Goal: Task Accomplishment & Management: Manage account settings

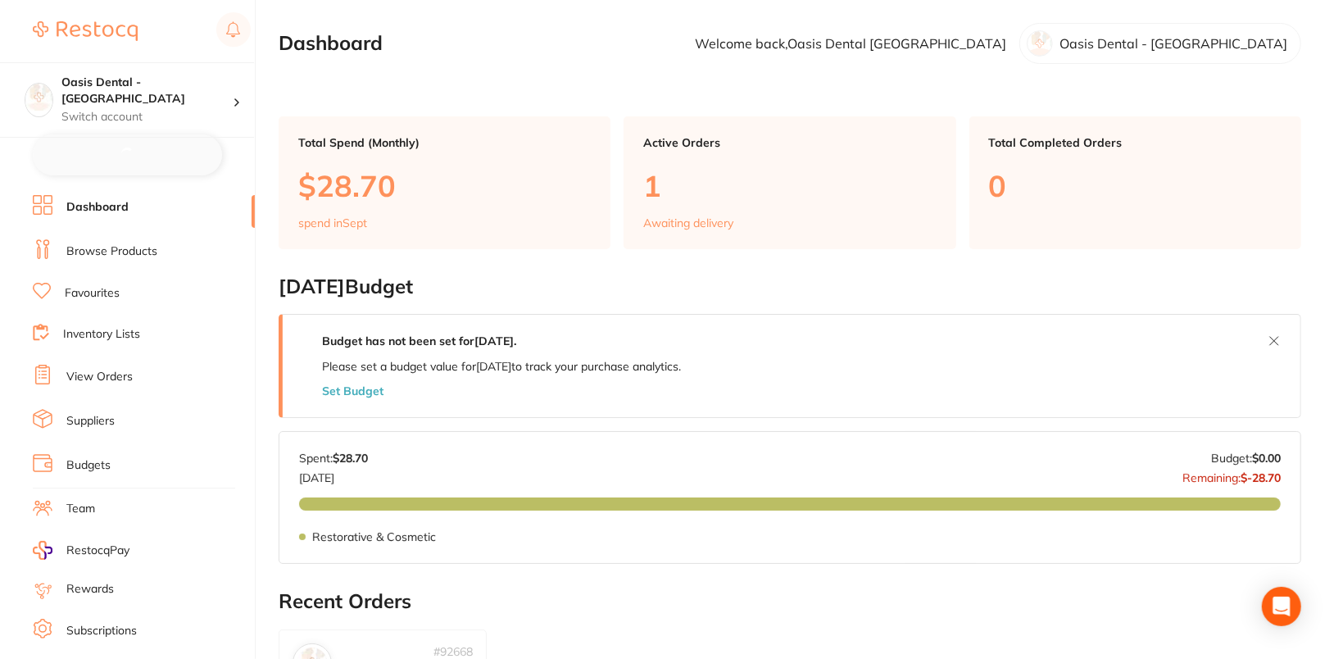
checkbox input "false"
click at [111, 246] on link "Browse Products" at bounding box center [111, 250] width 91 height 16
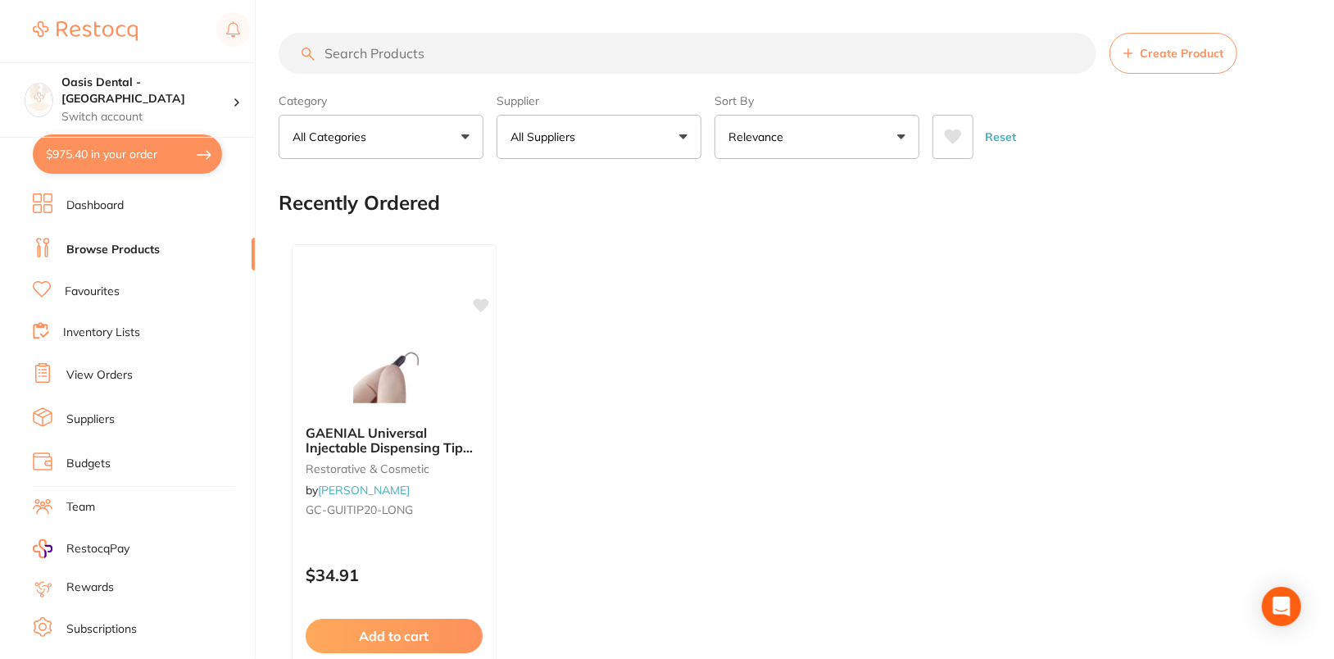
click at [97, 417] on link "Suppliers" at bounding box center [90, 419] width 48 height 16
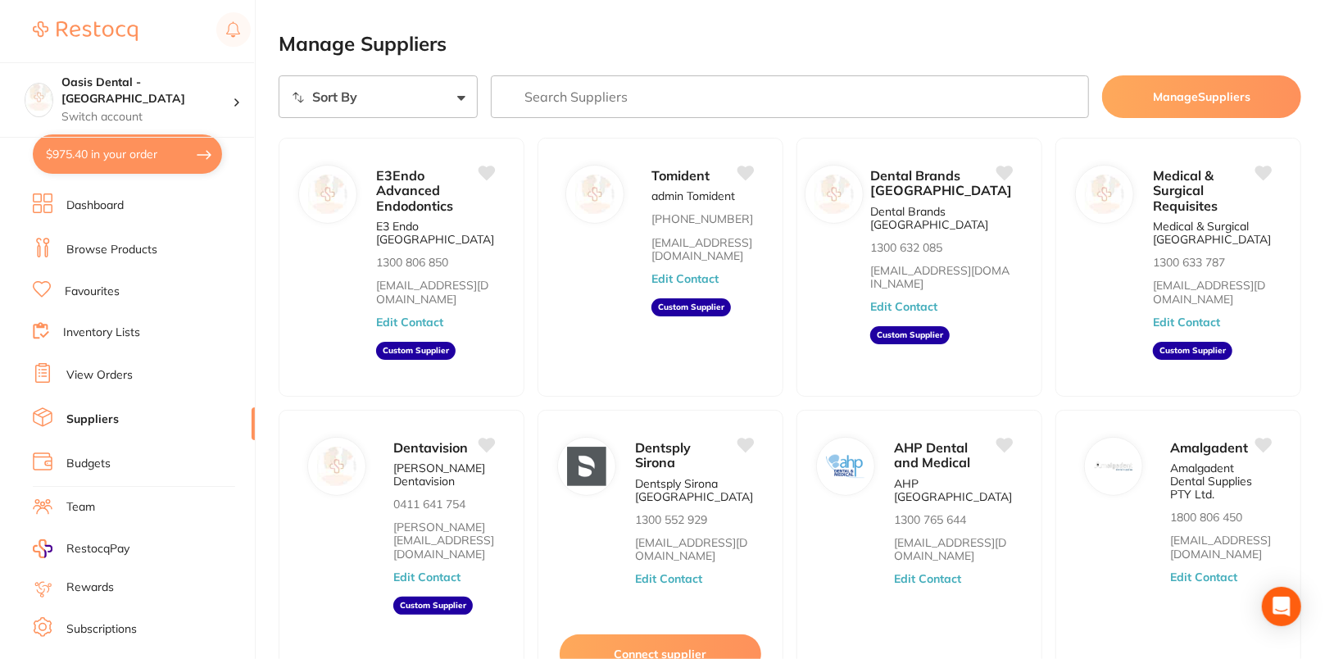
click at [716, 88] on input "search" at bounding box center [790, 96] width 598 height 43
paste input "[PERSON_NAME]"
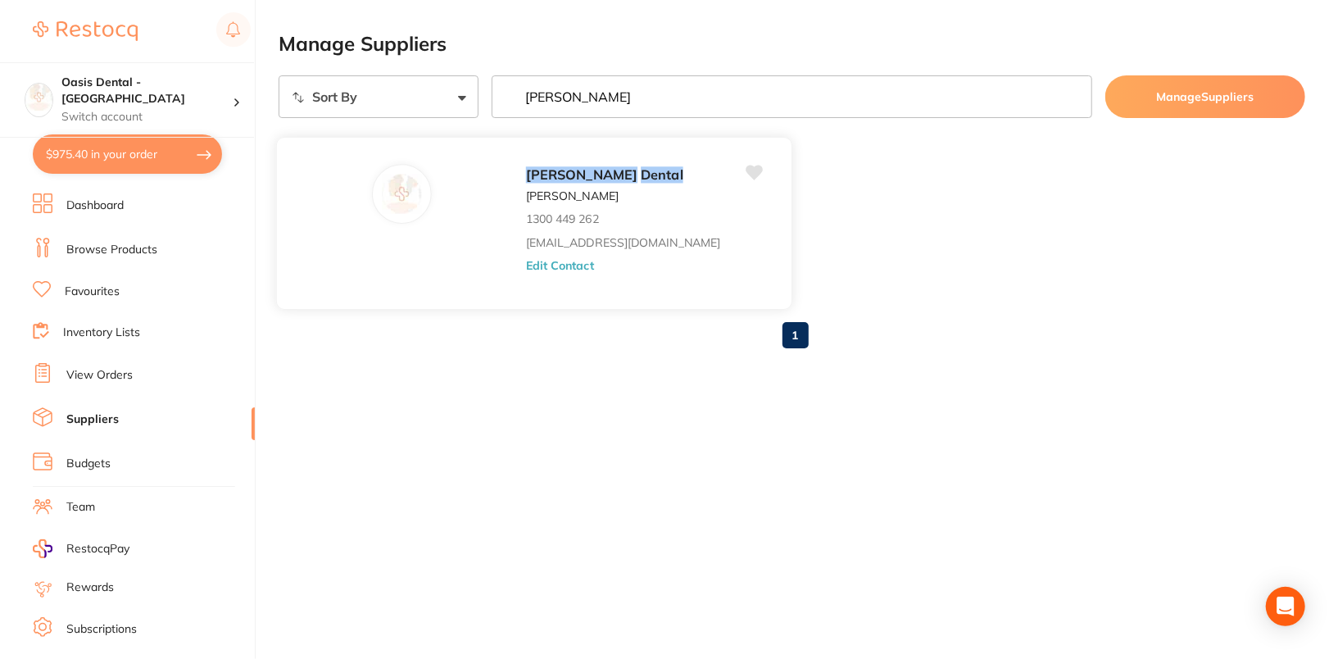
type input "[PERSON_NAME]"
click at [526, 265] on button "Edit Contact" at bounding box center [560, 265] width 68 height 13
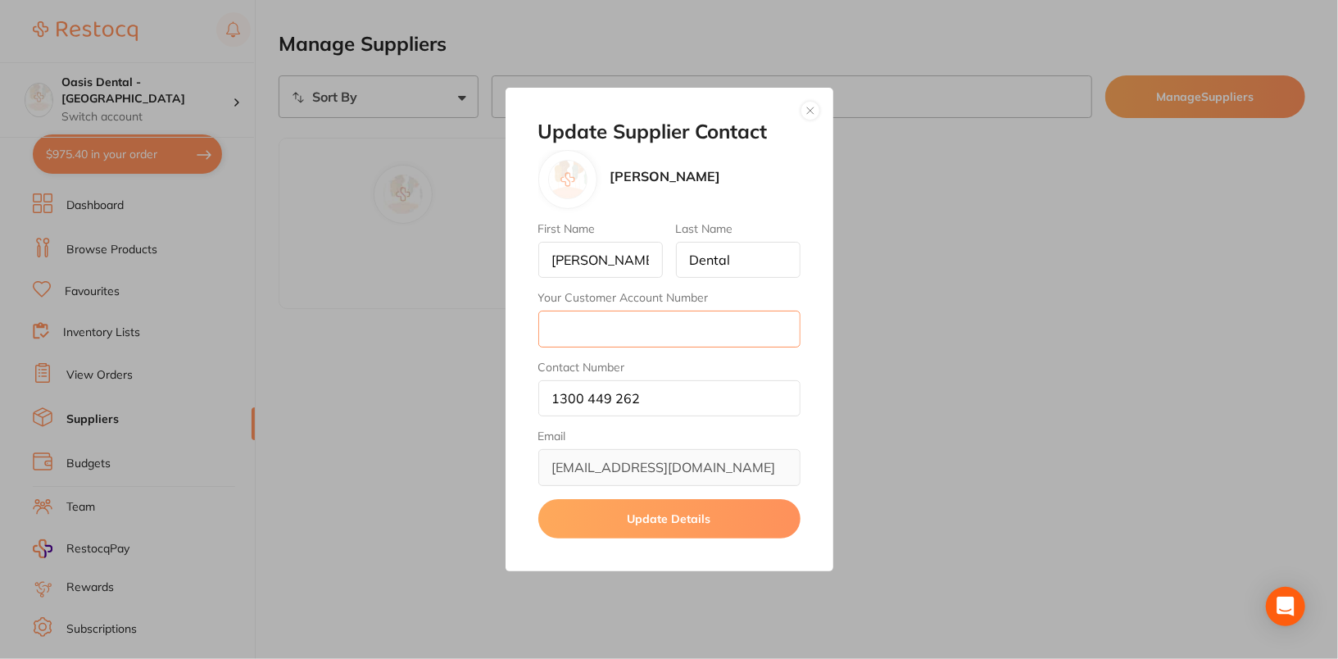
click at [630, 341] on input "Your Customer Account Number" at bounding box center [669, 329] width 262 height 36
paste input "AD10390"
type input "AD10390"
click at [673, 521] on button "Update Details" at bounding box center [669, 518] width 262 height 39
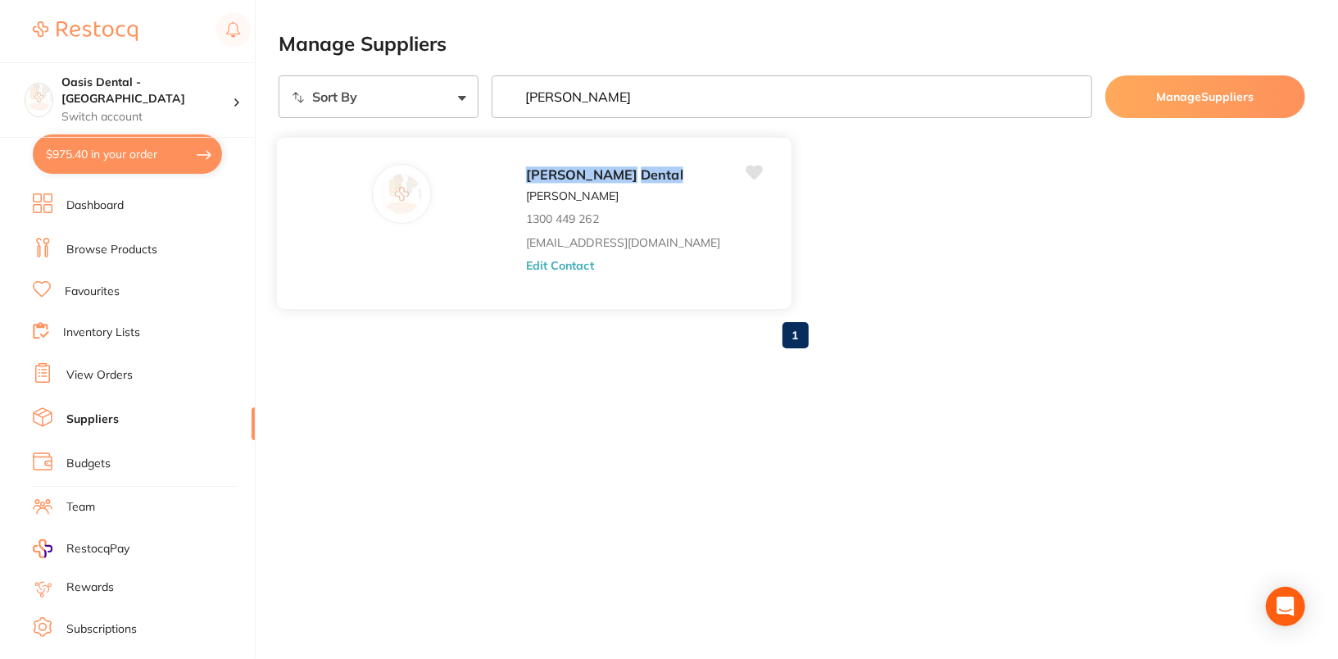
click at [526, 262] on button "Edit Contact" at bounding box center [560, 265] width 68 height 13
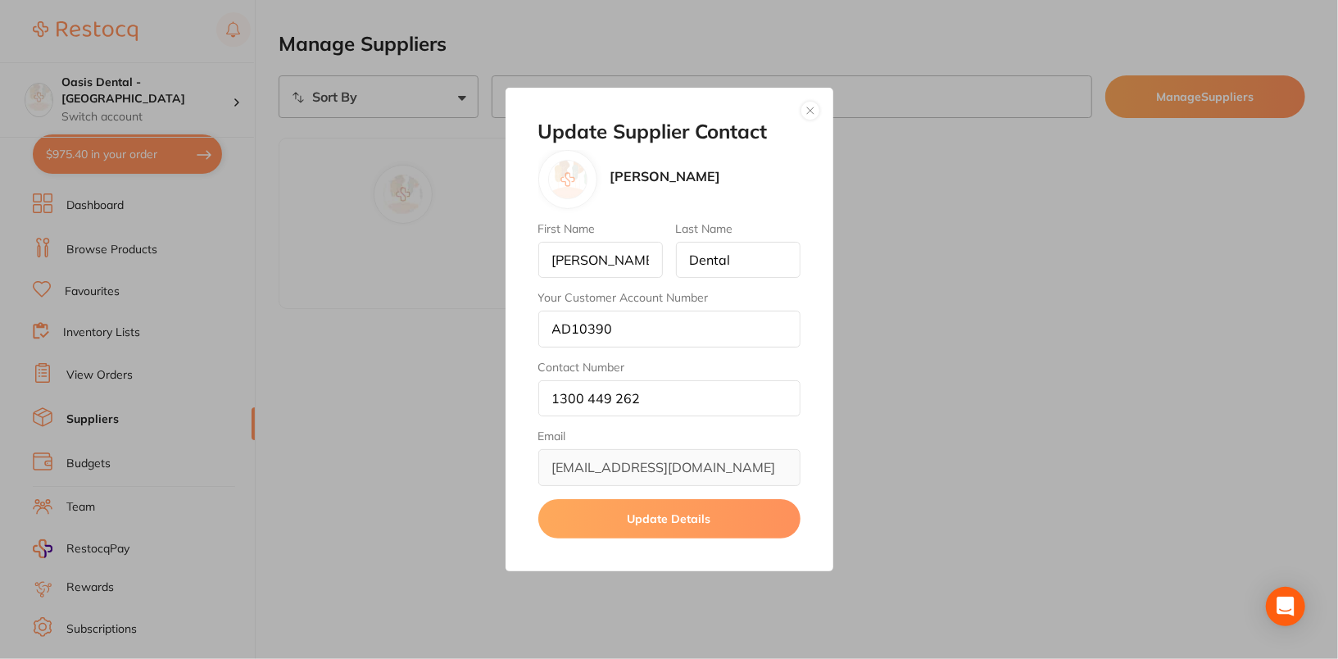
click at [811, 111] on button "button" at bounding box center [810, 111] width 20 height 20
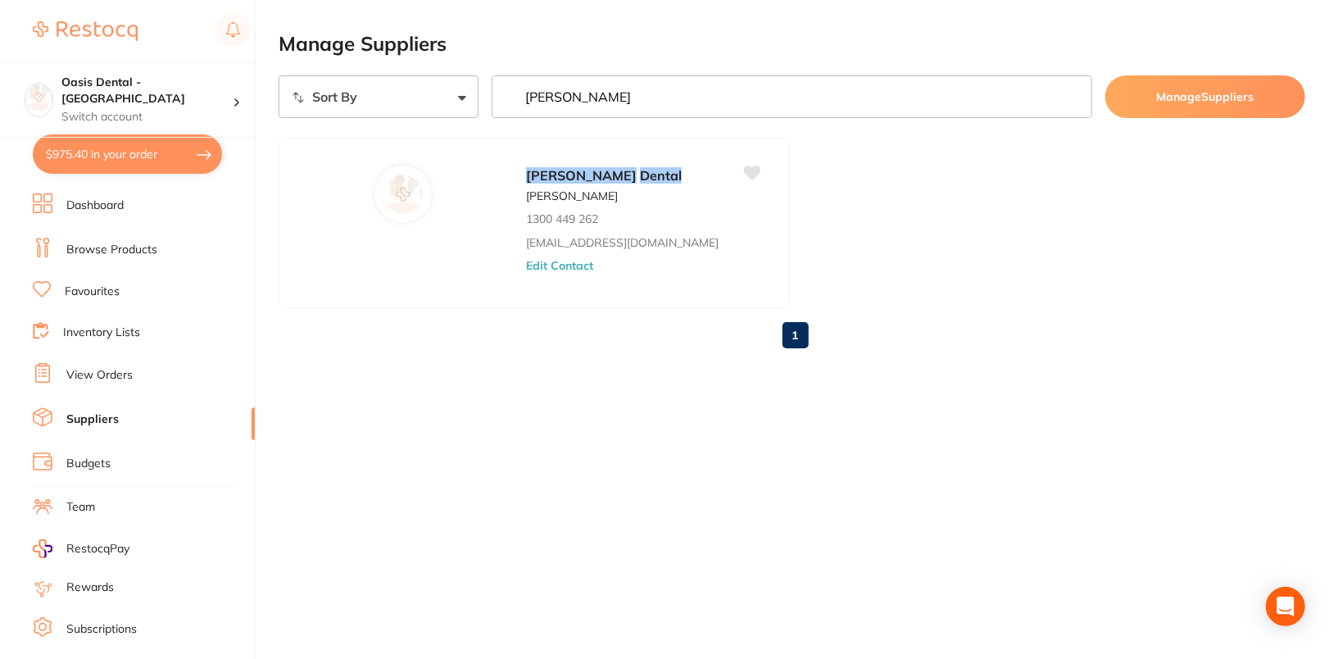
click at [618, 104] on input "[PERSON_NAME]" at bounding box center [792, 96] width 601 height 43
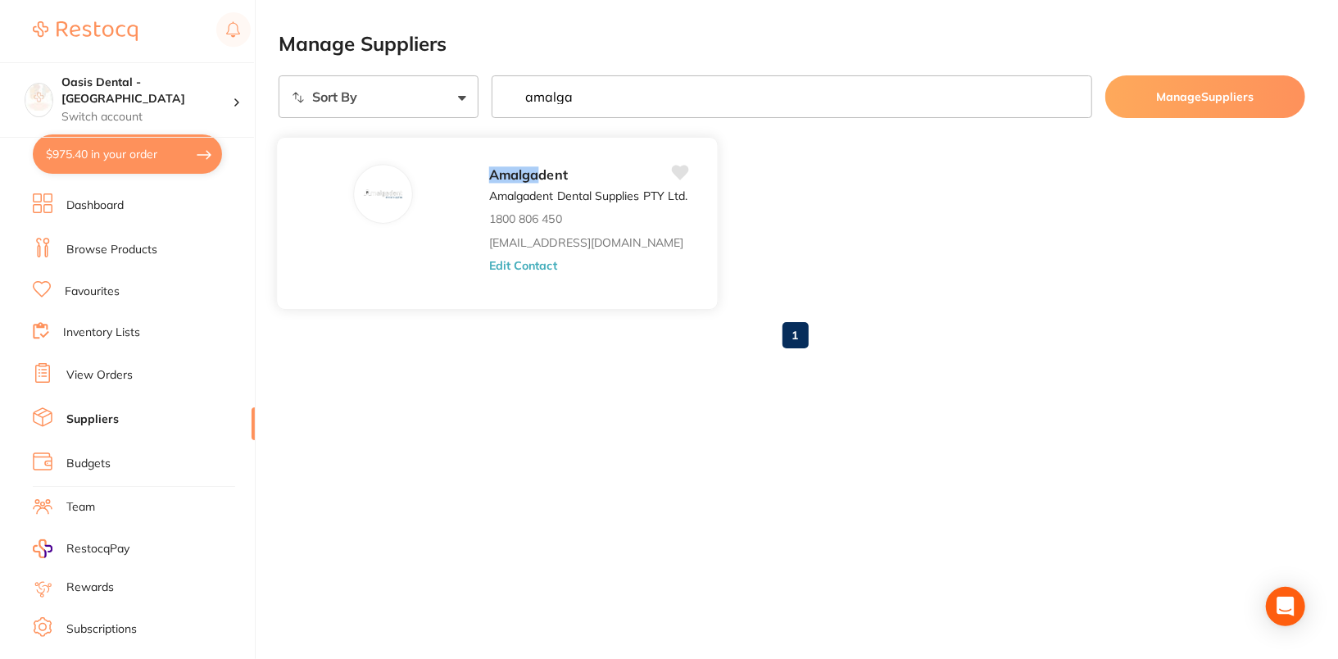
type input "amalga"
click at [522, 265] on button "Edit Contact" at bounding box center [523, 265] width 68 height 13
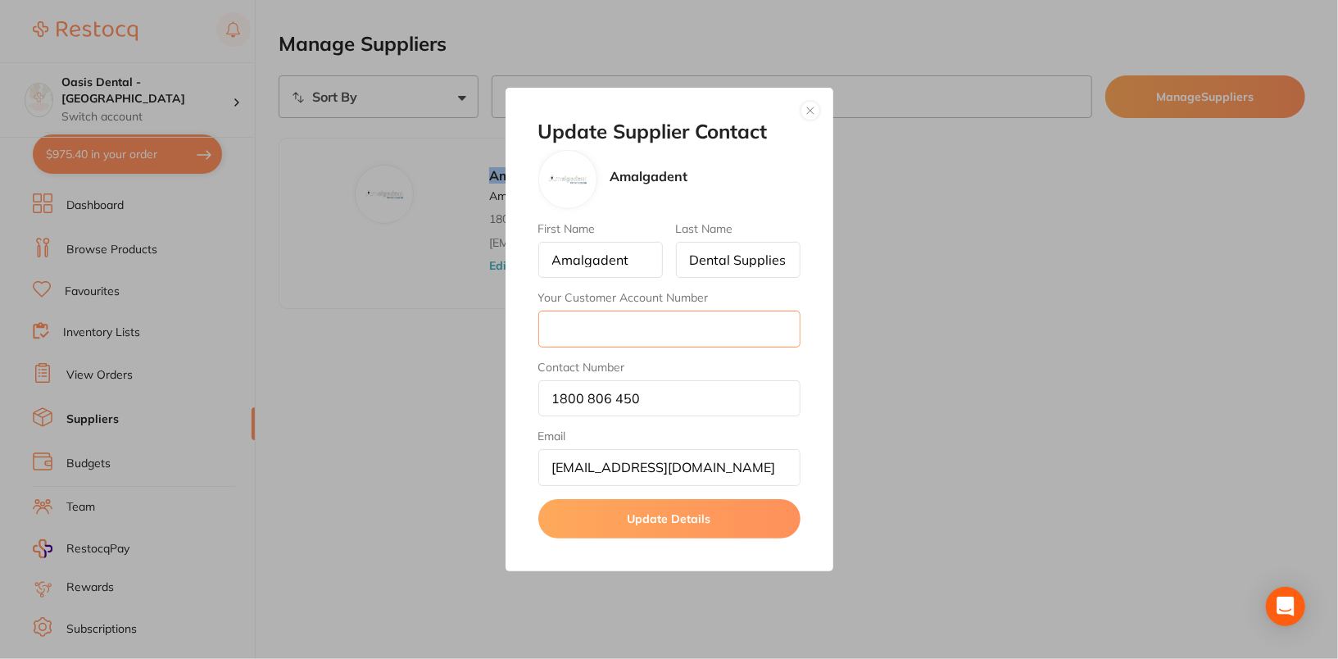
click at [616, 324] on input "Your Customer Account Number" at bounding box center [669, 329] width 262 height 36
paste input "AGRA04"
type input "AGRA04"
click at [727, 556] on div "Update Supplier Contact Amalgadent First Name Amalgadent Last Name Dental Suppl…" at bounding box center [670, 329] width 328 height 483
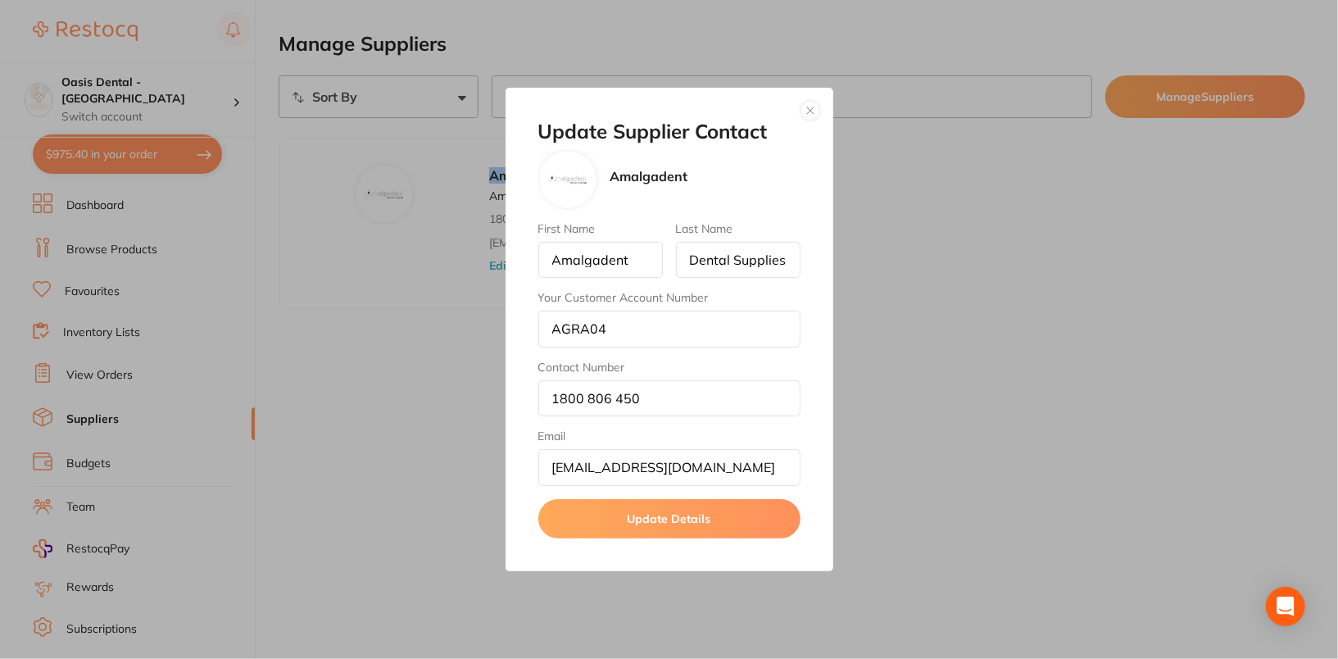
click at [678, 528] on button "Update Details" at bounding box center [669, 518] width 262 height 39
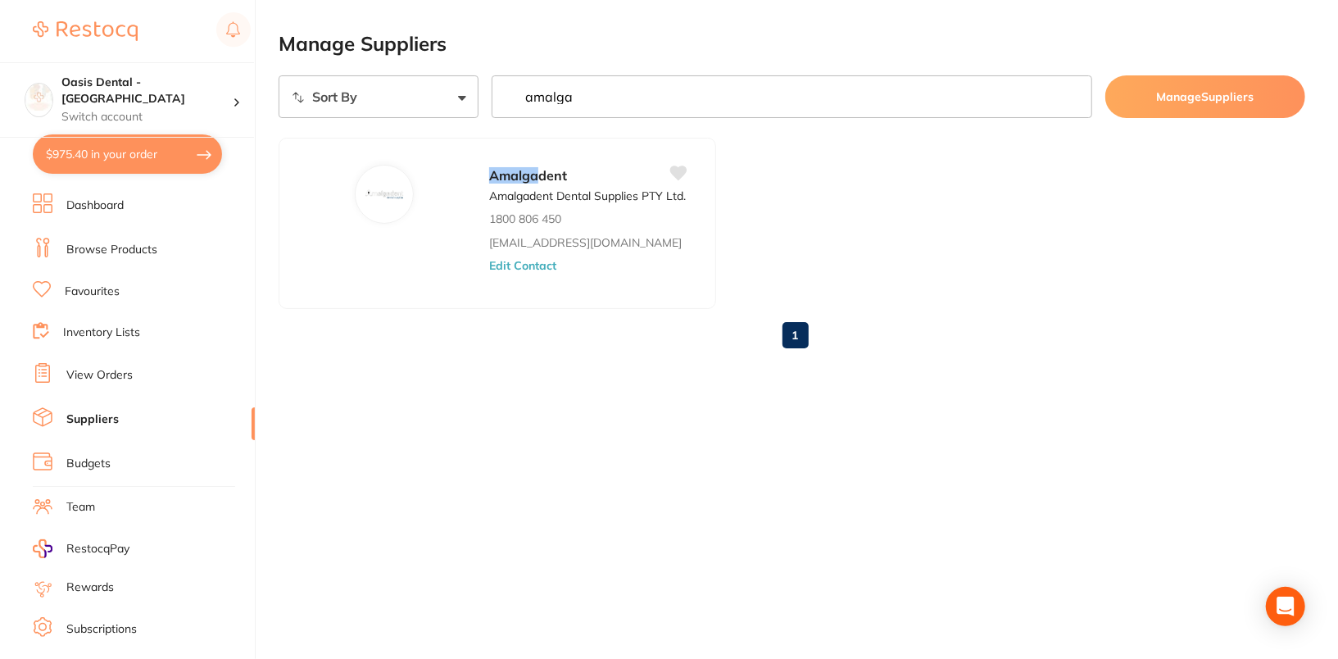
click at [642, 88] on input "amalga" at bounding box center [792, 96] width 601 height 43
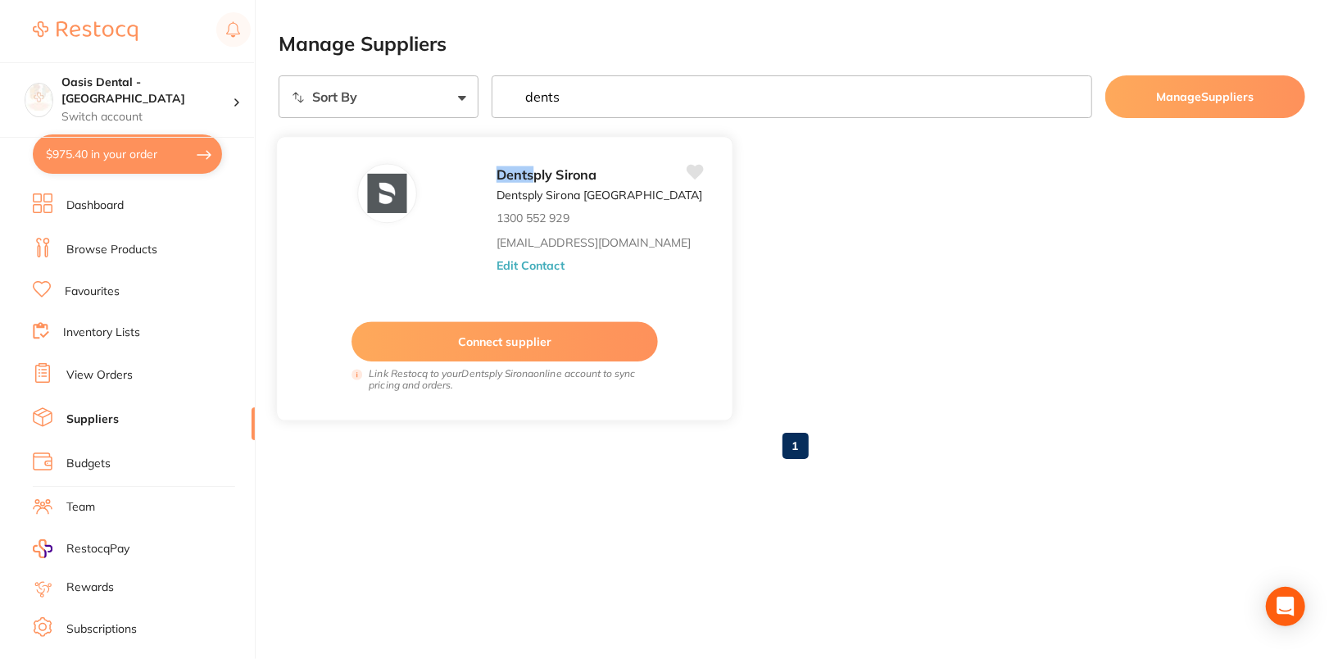
click at [524, 260] on button "Edit Contact" at bounding box center [530, 264] width 68 height 13
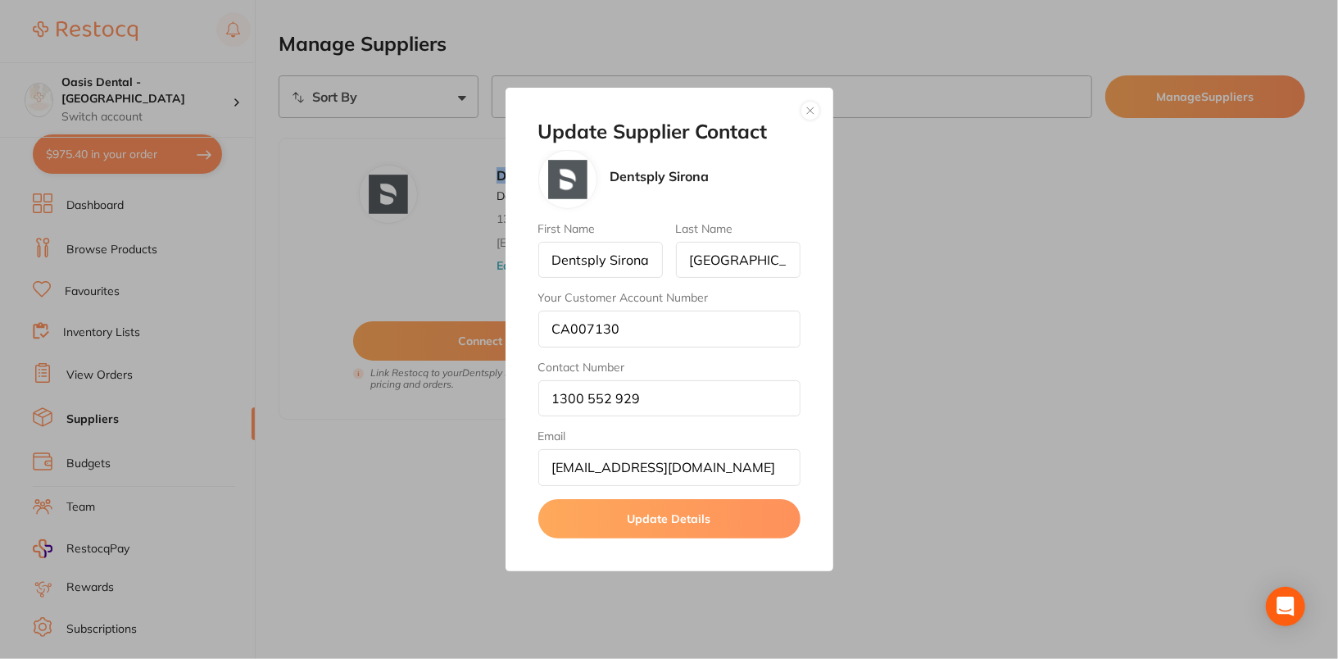
click at [809, 114] on button "button" at bounding box center [810, 111] width 20 height 20
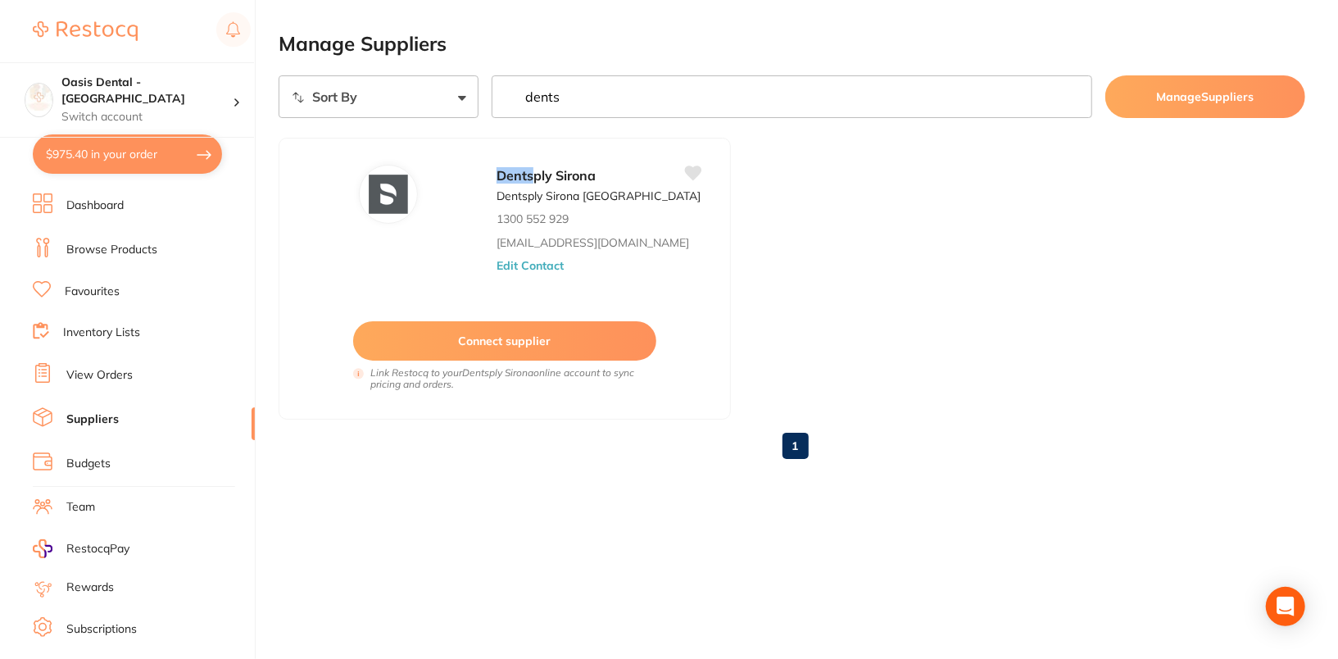
click at [832, 102] on input "dents" at bounding box center [792, 96] width 601 height 43
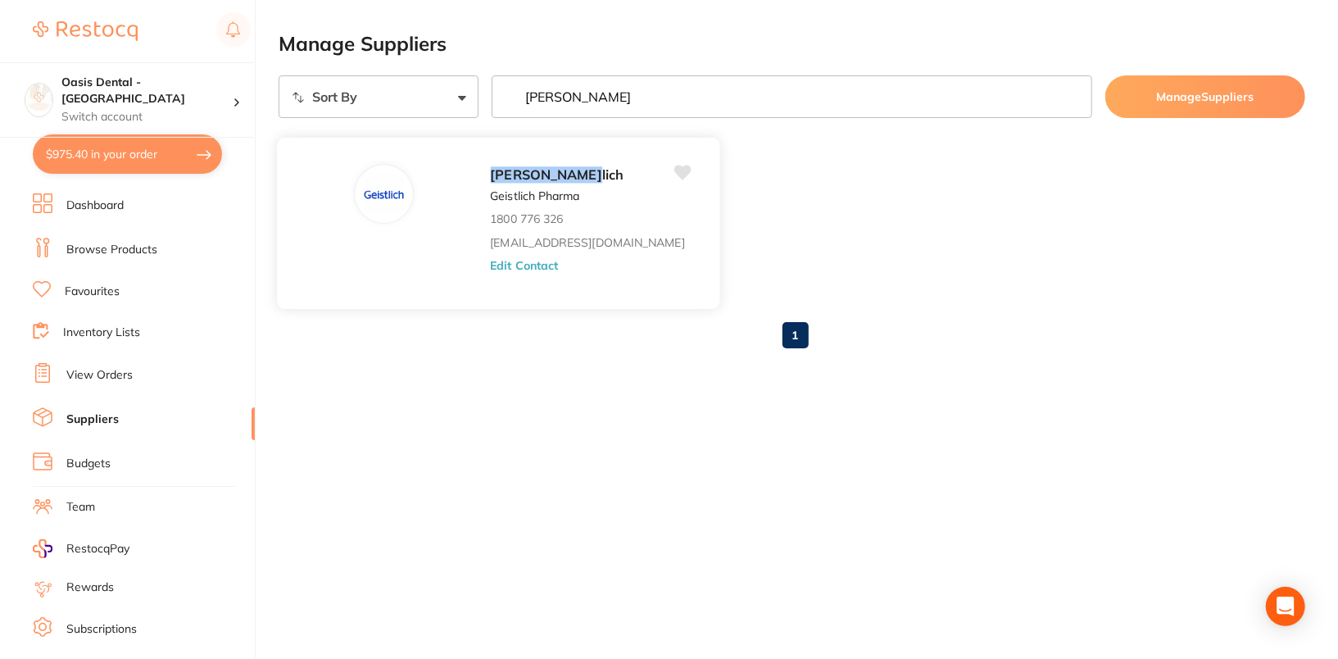
click at [490, 265] on button "Edit Contact" at bounding box center [524, 265] width 68 height 13
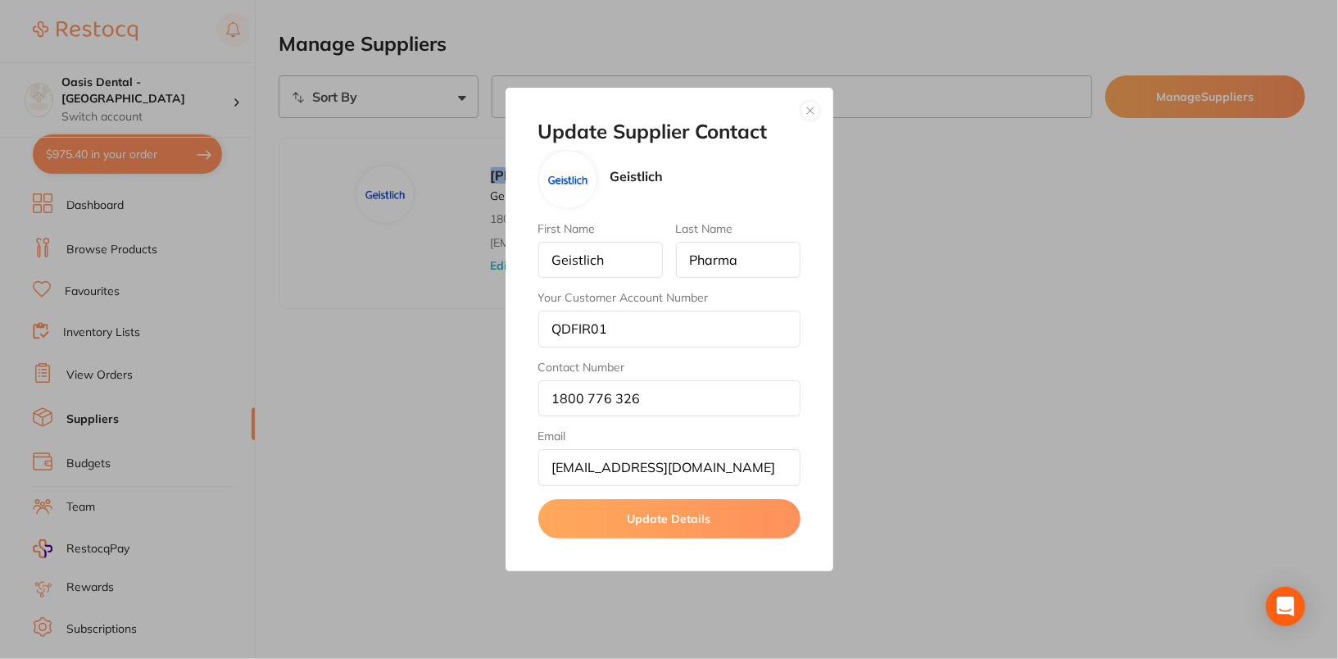
click at [804, 104] on button "button" at bounding box center [810, 111] width 20 height 20
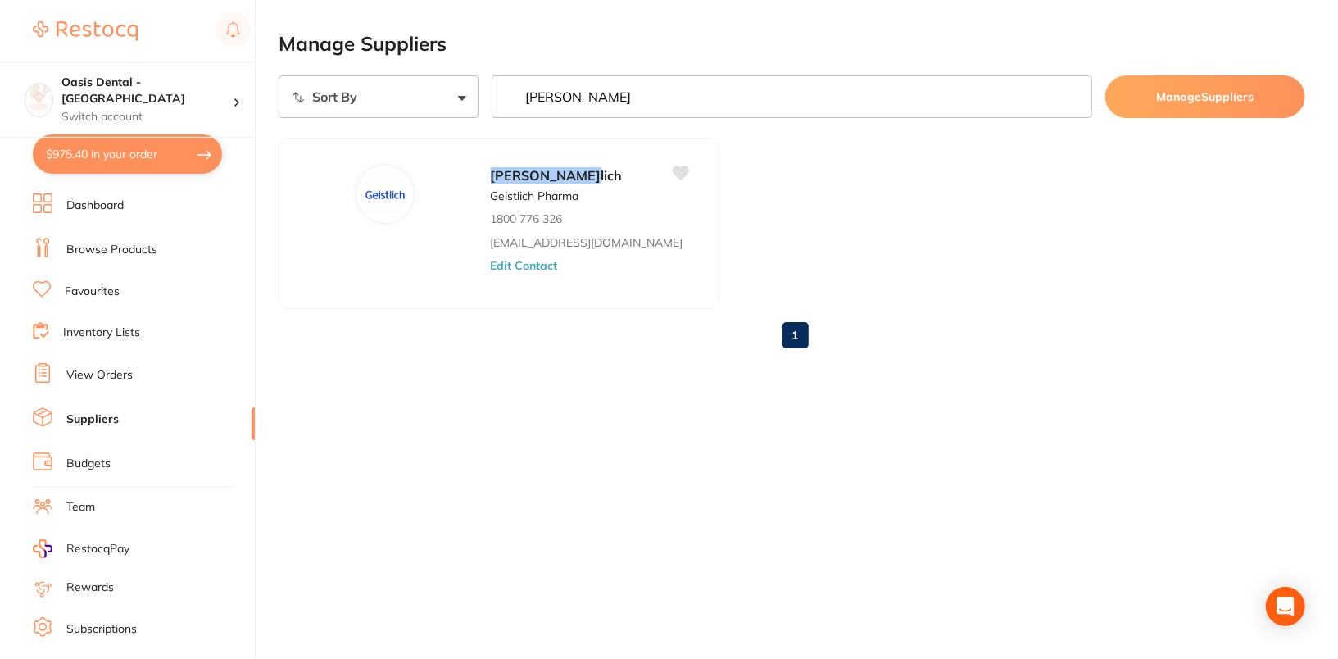
click at [804, 104] on input "geist" at bounding box center [792, 96] width 601 height 43
type input "h"
type input "geistl"
click at [485, 270] on button "Edit Contact" at bounding box center [519, 265] width 68 height 13
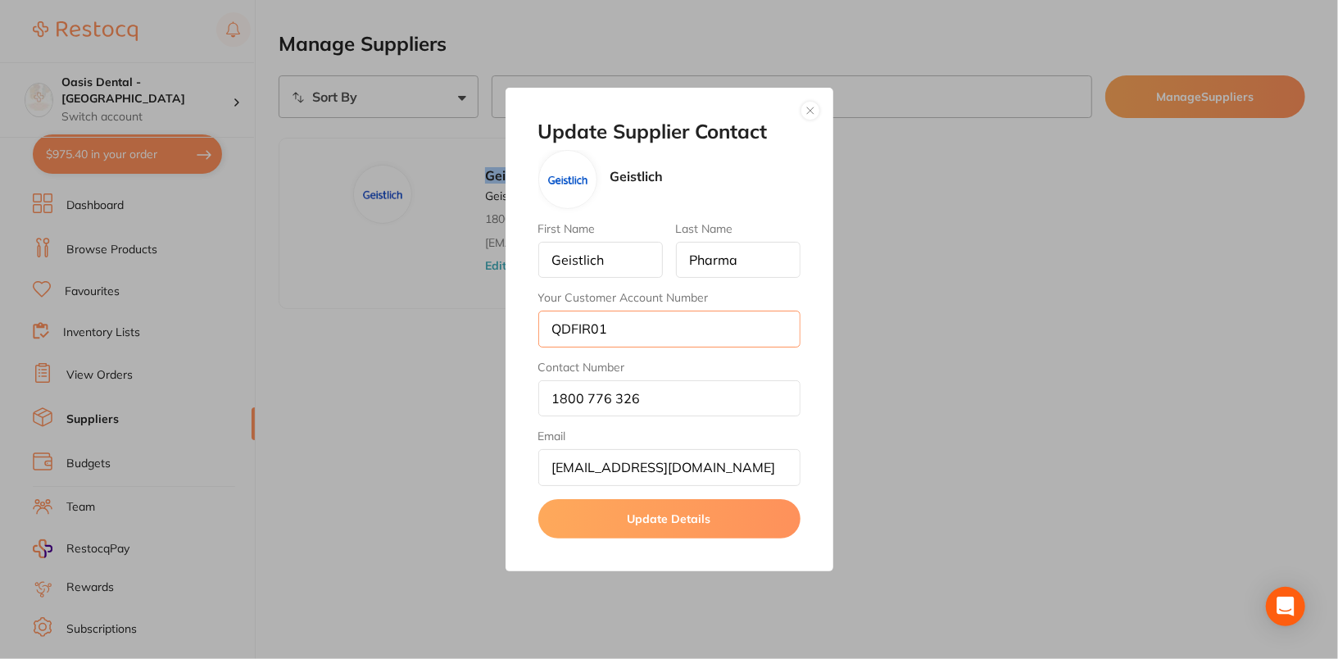
click at [654, 337] on input "QDFIR01" at bounding box center [669, 329] width 262 height 36
paste input "VDODB01"
type input "VDODB01"
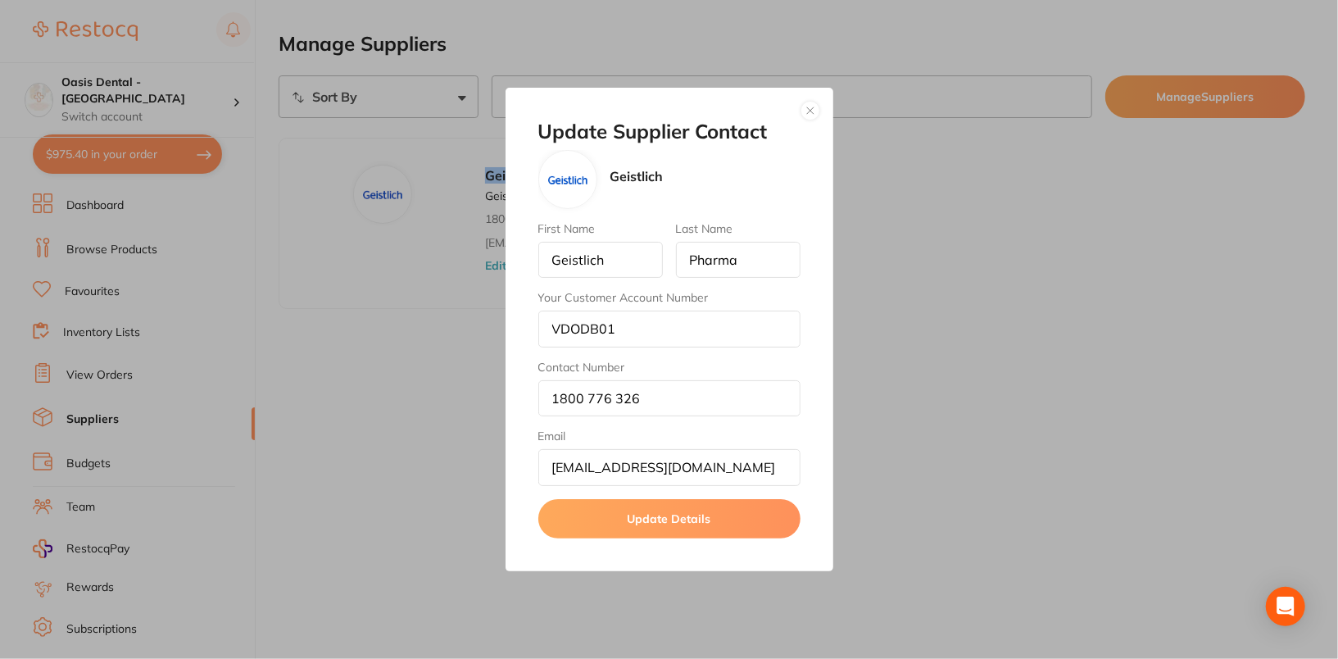
click at [667, 518] on button "Update Details" at bounding box center [669, 518] width 262 height 39
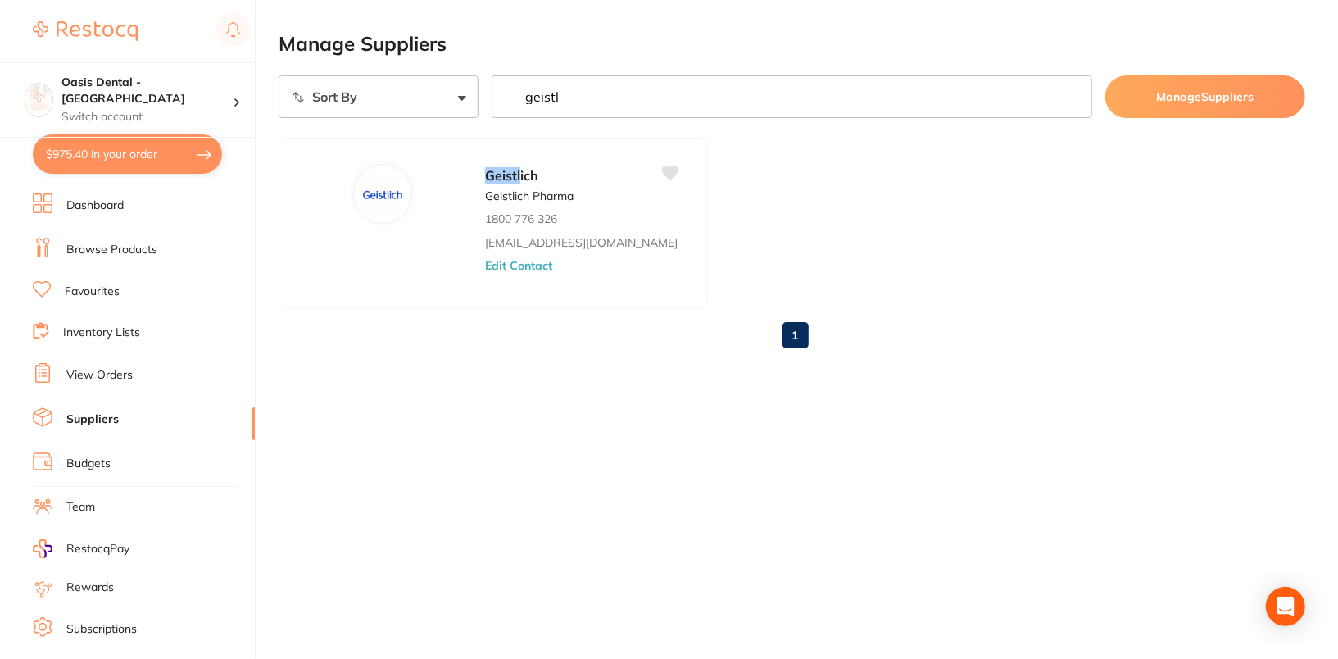
click at [591, 228] on ul "Geistl ich Geistlich Pharma 1800 776 326 info@geistlich.com.au Edit Contact" at bounding box center [792, 223] width 1027 height 171
click at [485, 262] on button "Edit Contact" at bounding box center [519, 265] width 68 height 13
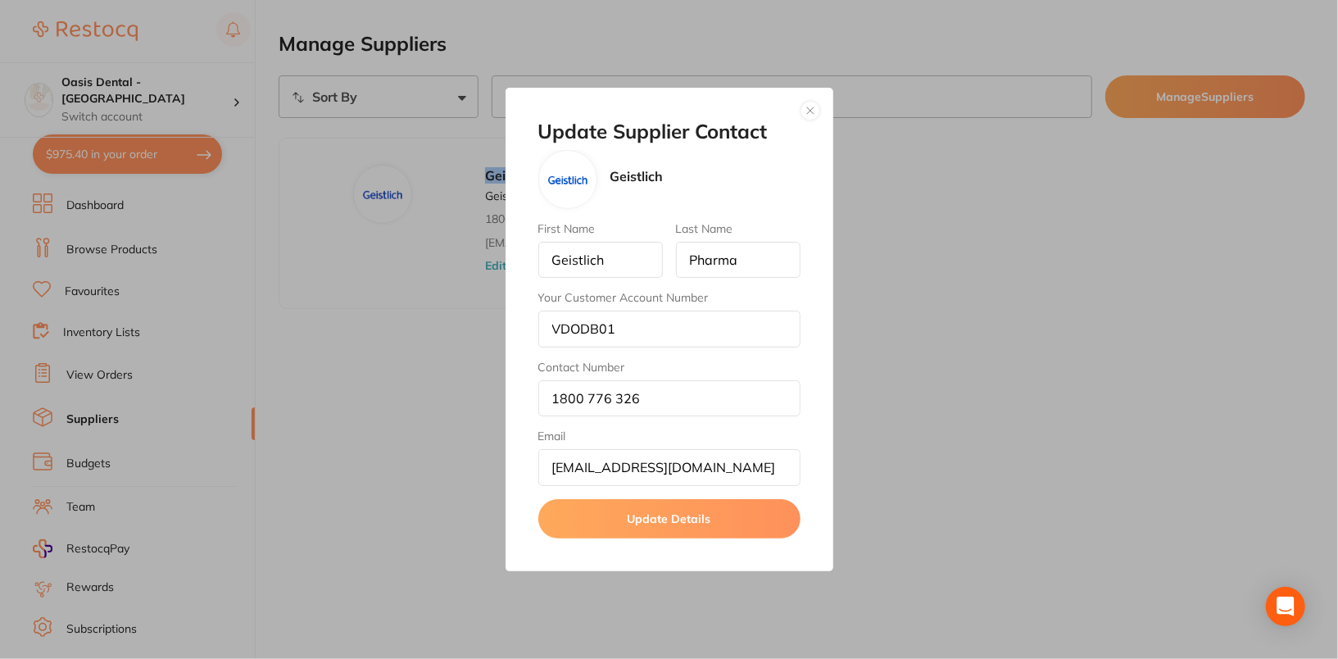
click at [814, 107] on button "button" at bounding box center [810, 111] width 20 height 20
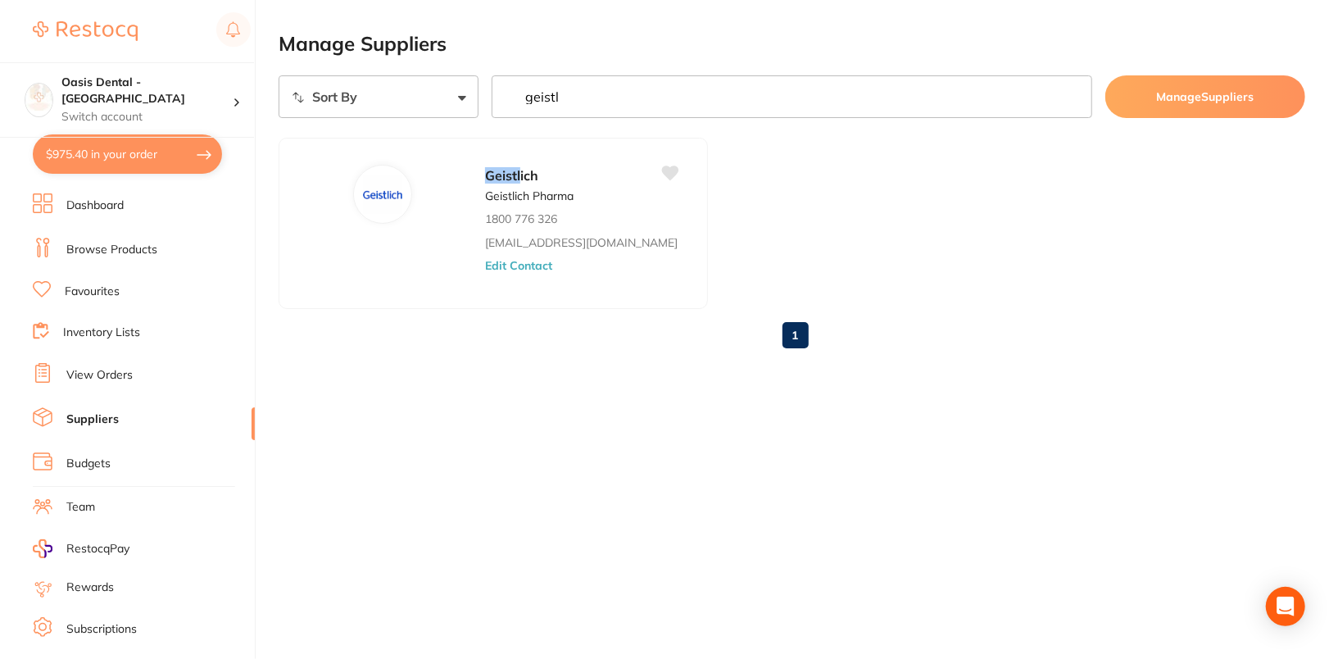
click at [824, 97] on input "geistl" at bounding box center [792, 96] width 601 height 43
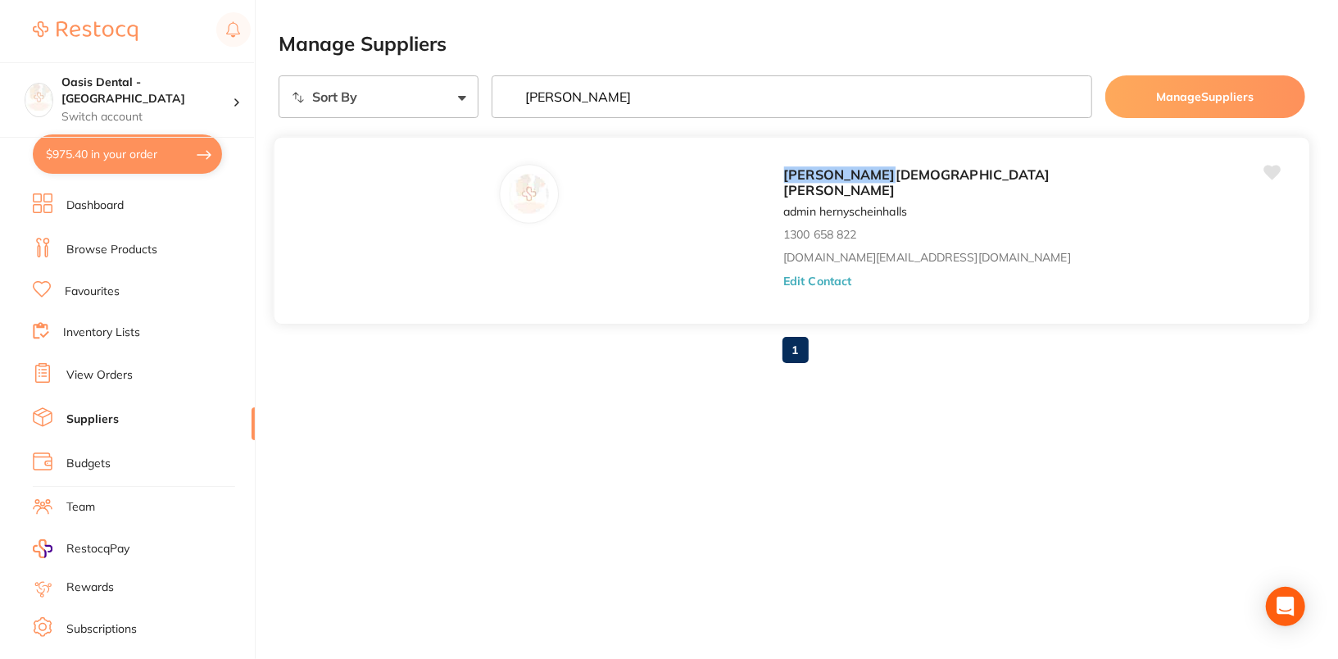
click at [783, 274] on button "Edit Contact" at bounding box center [817, 280] width 68 height 13
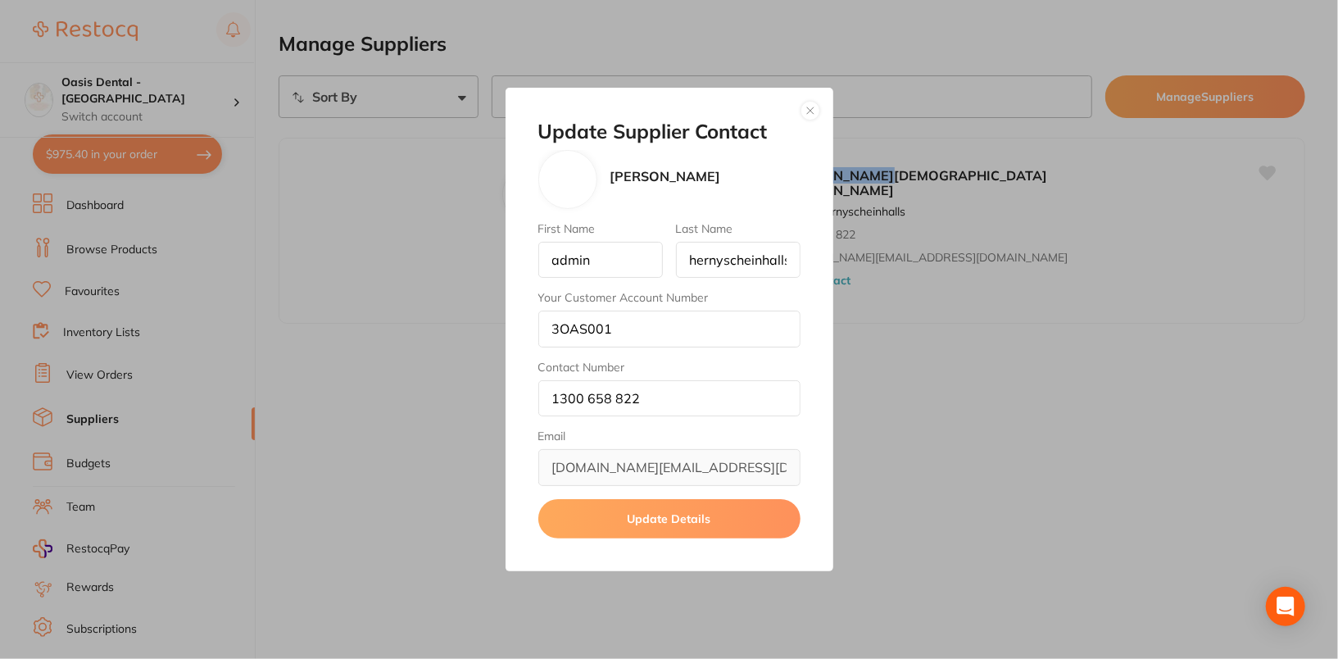
click at [809, 129] on div "Update Supplier Contact Henry Schein Halas First Name admin Last Name hernysche…" at bounding box center [670, 329] width 328 height 483
click at [813, 119] on button "button" at bounding box center [810, 111] width 20 height 20
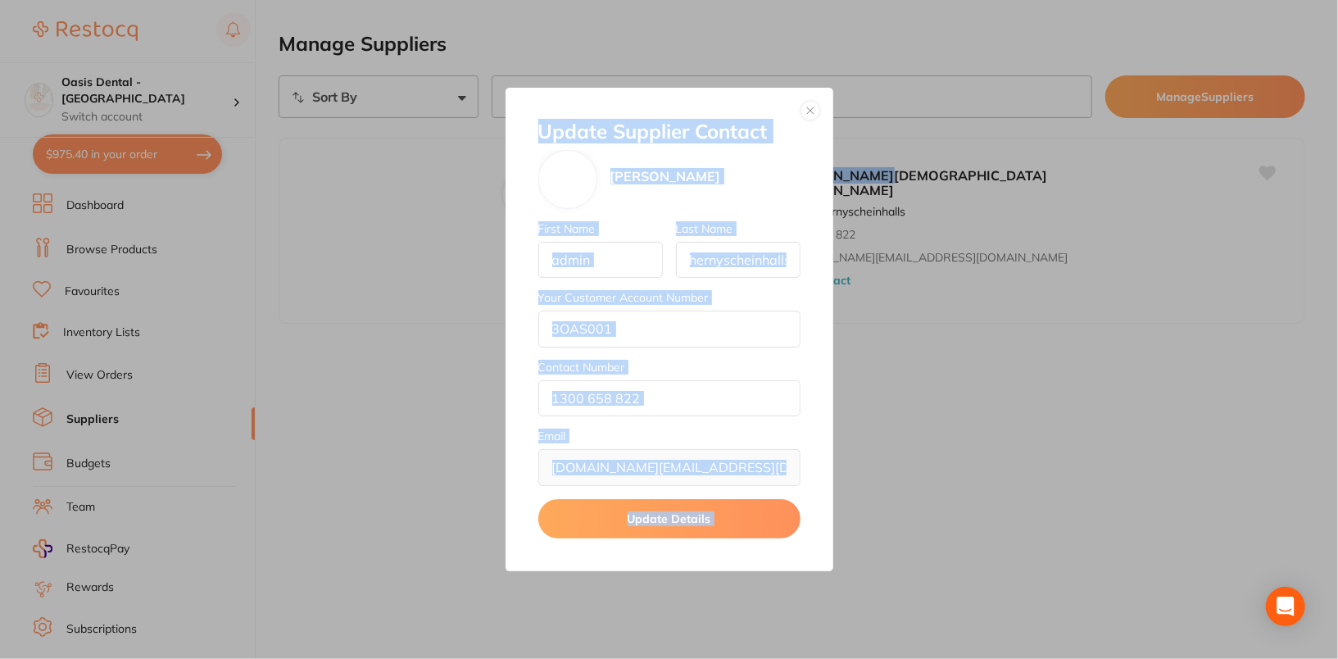
click at [813, 119] on div "Update Supplier Contact Henry Schein Halas First Name admin Last Name hernysche…" at bounding box center [669, 329] width 1338 height 659
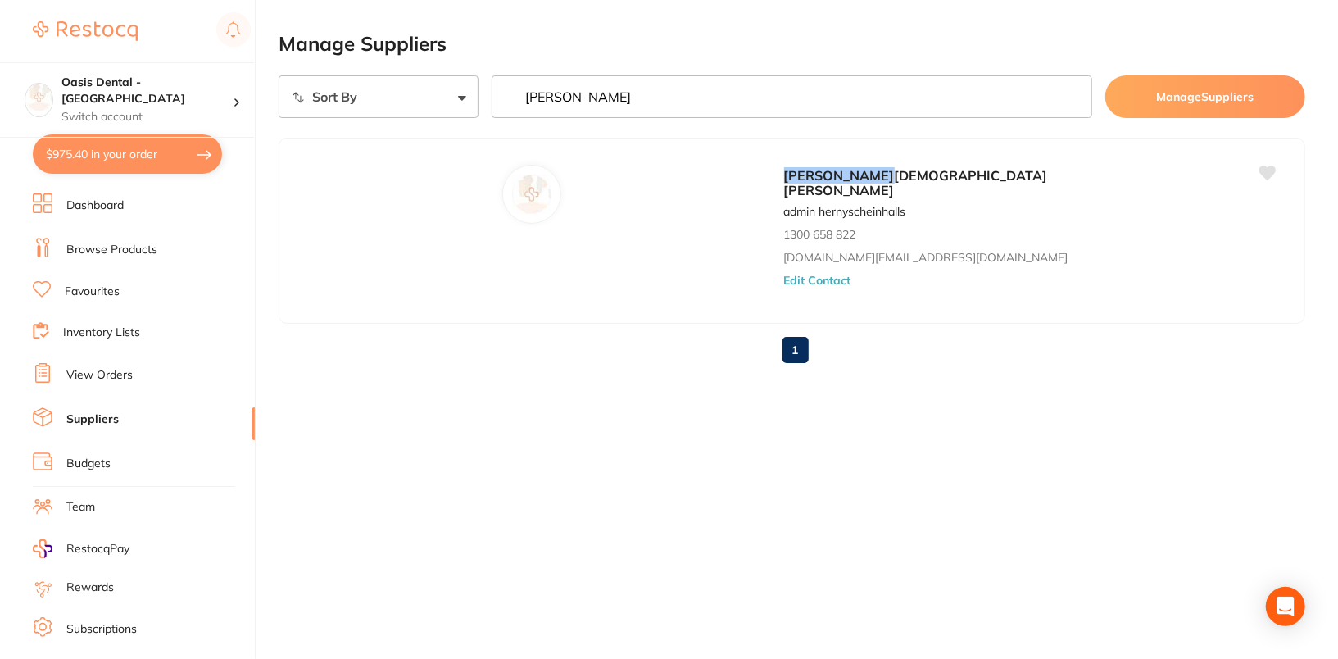
click at [819, 101] on input "henry" at bounding box center [792, 96] width 601 height 43
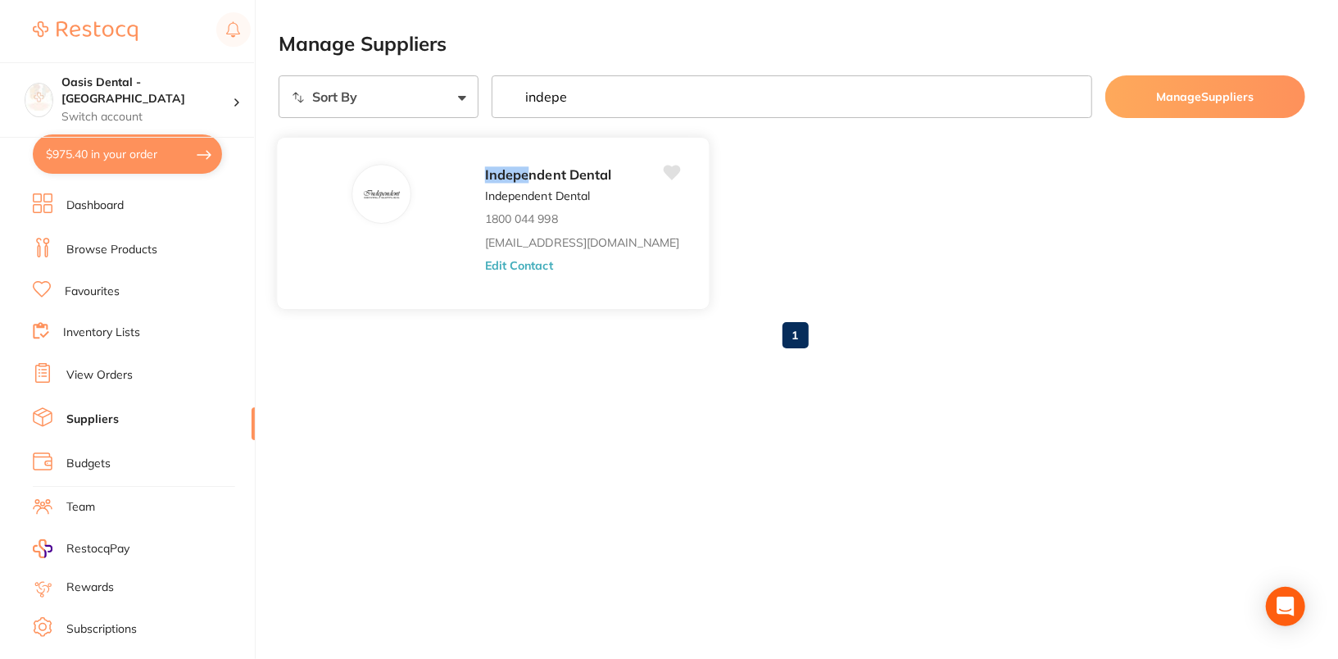
type input "indepe"
click at [532, 254] on div "Indepe ndent Dental Independent Dental 1800 044 998 orders@independentdental.co…" at bounding box center [589, 228] width 208 height 128
click at [532, 264] on button "Edit Contact" at bounding box center [519, 265] width 68 height 13
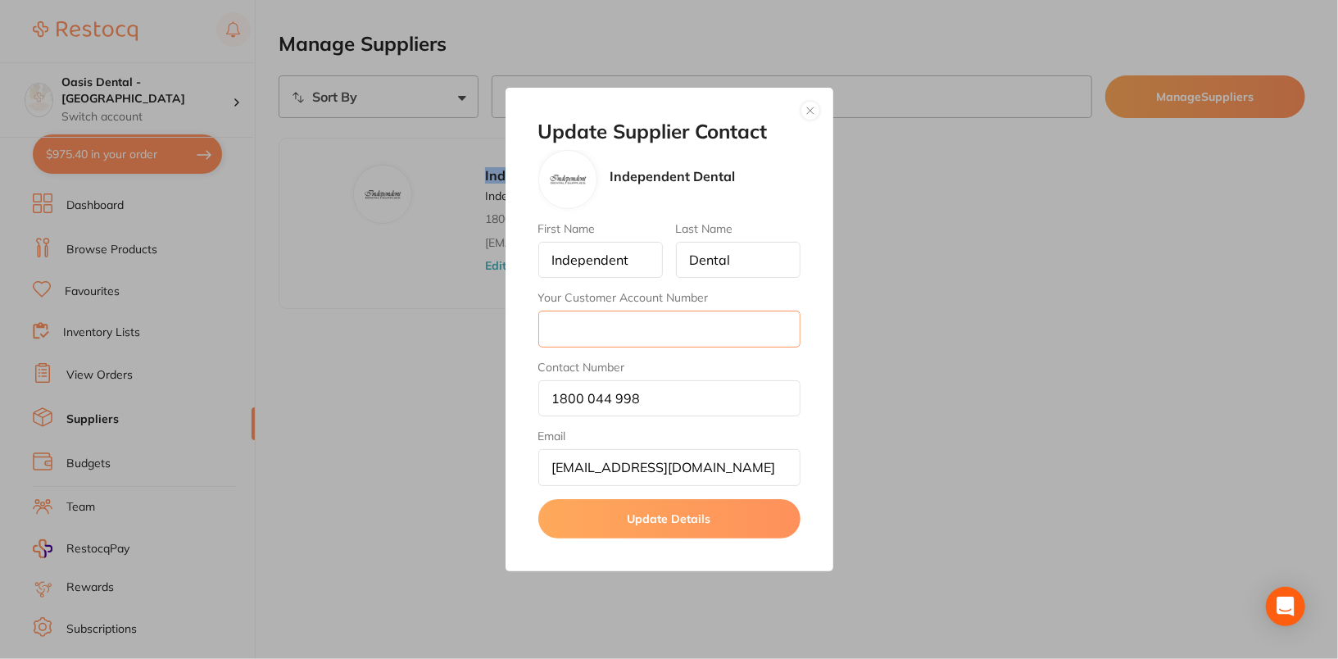
click at [633, 336] on input "Your Customer Account Number" at bounding box center [669, 329] width 262 height 36
paste input "AGRABR"
type input "AGRABR"
click at [701, 524] on button "Update Details" at bounding box center [669, 518] width 262 height 39
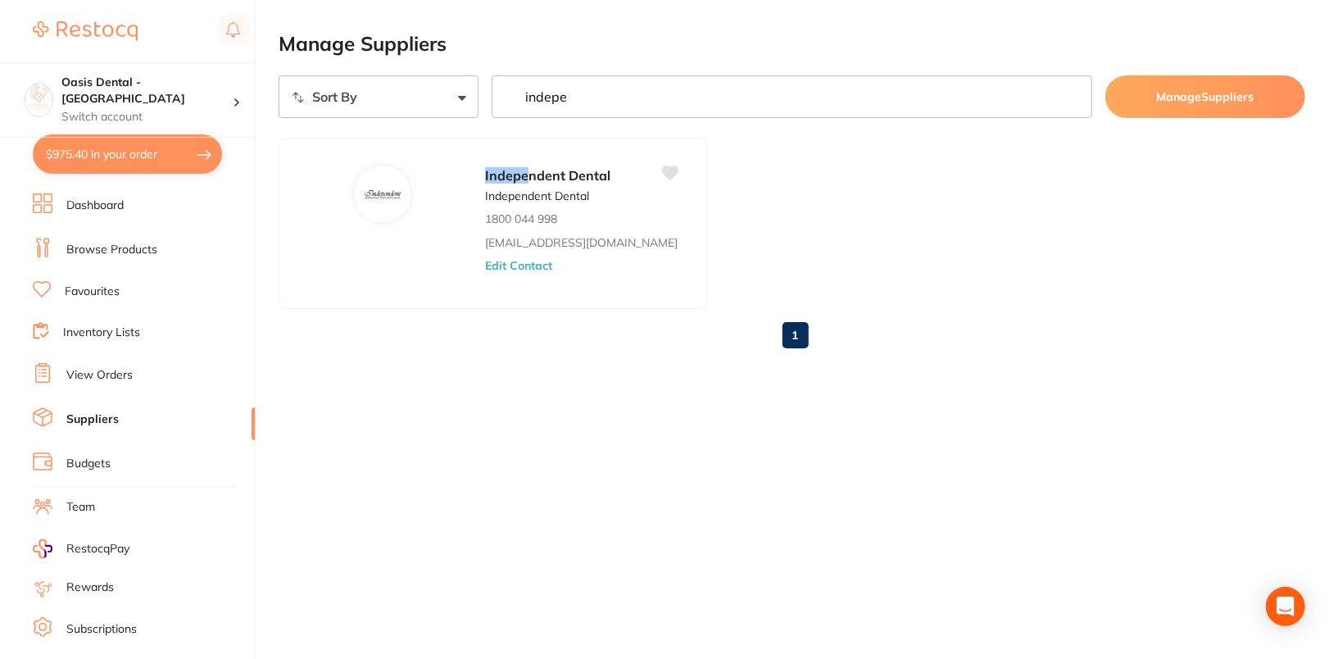
click at [669, 75] on input "indepe" at bounding box center [792, 96] width 601 height 43
type input "matrix"
click at [485, 270] on button "Edit Contact" at bounding box center [519, 265] width 68 height 13
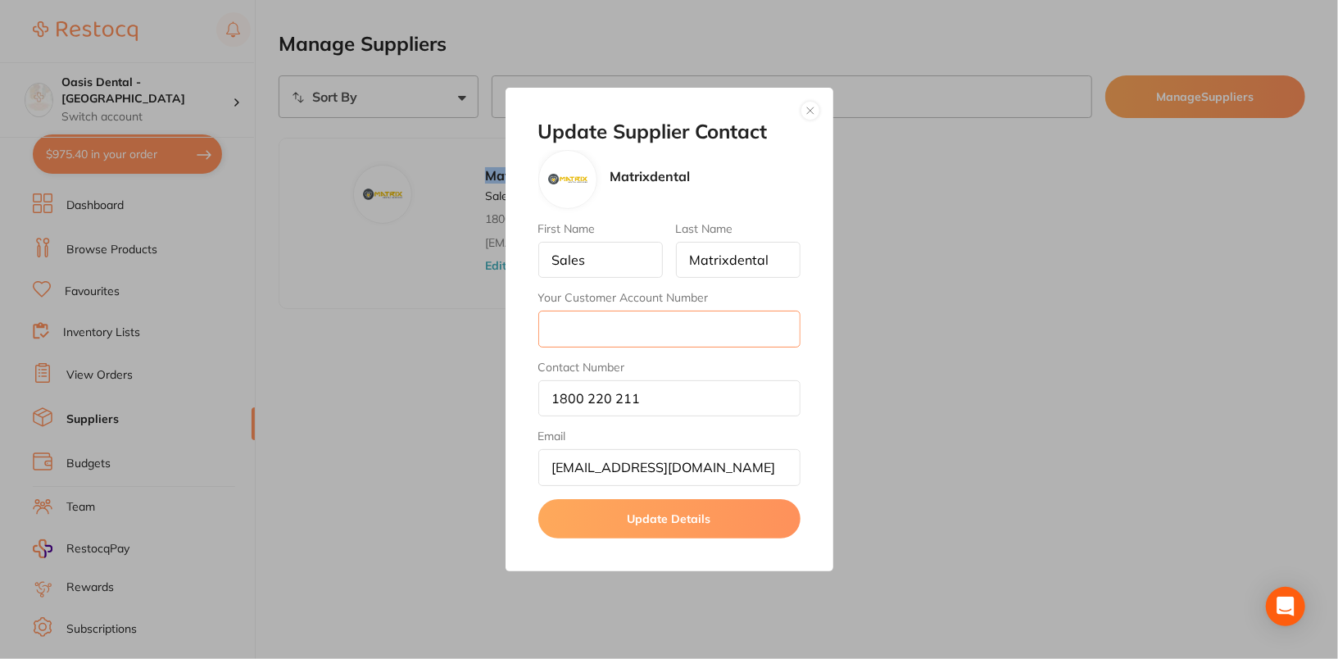
click at [666, 342] on input "Your Customer Account Number" at bounding box center [669, 329] width 262 height 36
paste input "3OAS01"
type input "3OAS01"
click at [694, 511] on button "Update Details" at bounding box center [669, 518] width 262 height 39
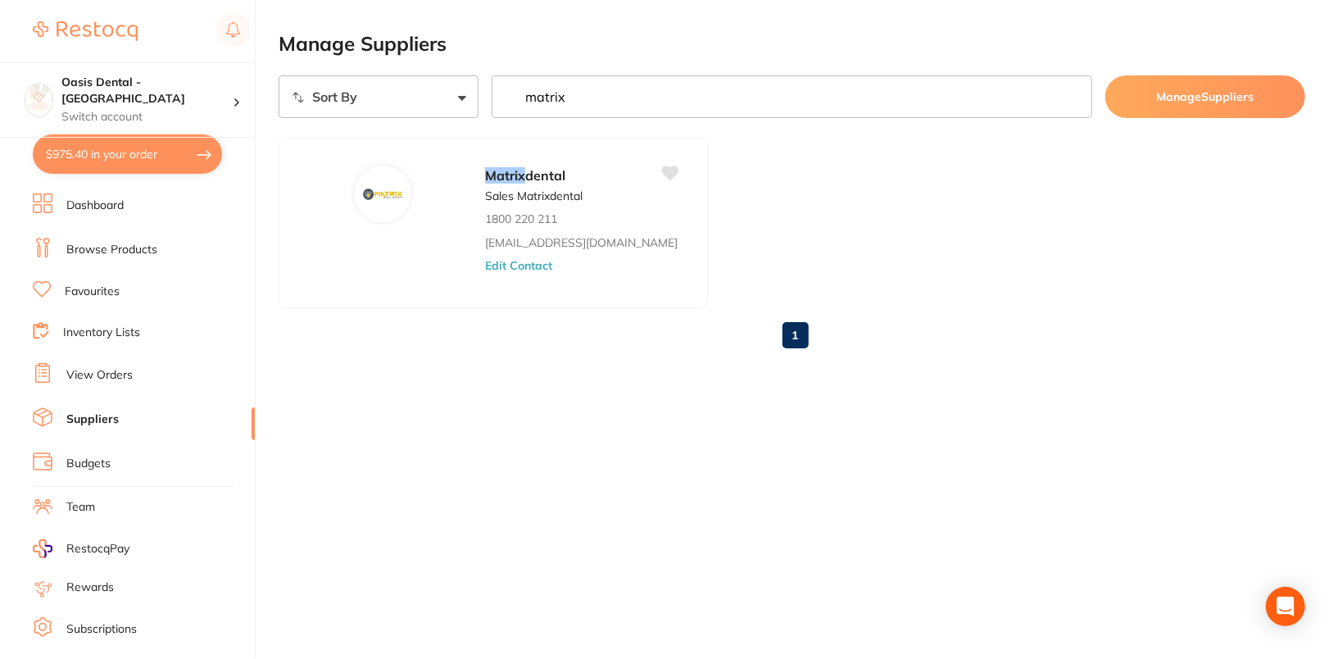
click at [657, 102] on input "matrix" at bounding box center [792, 96] width 601 height 43
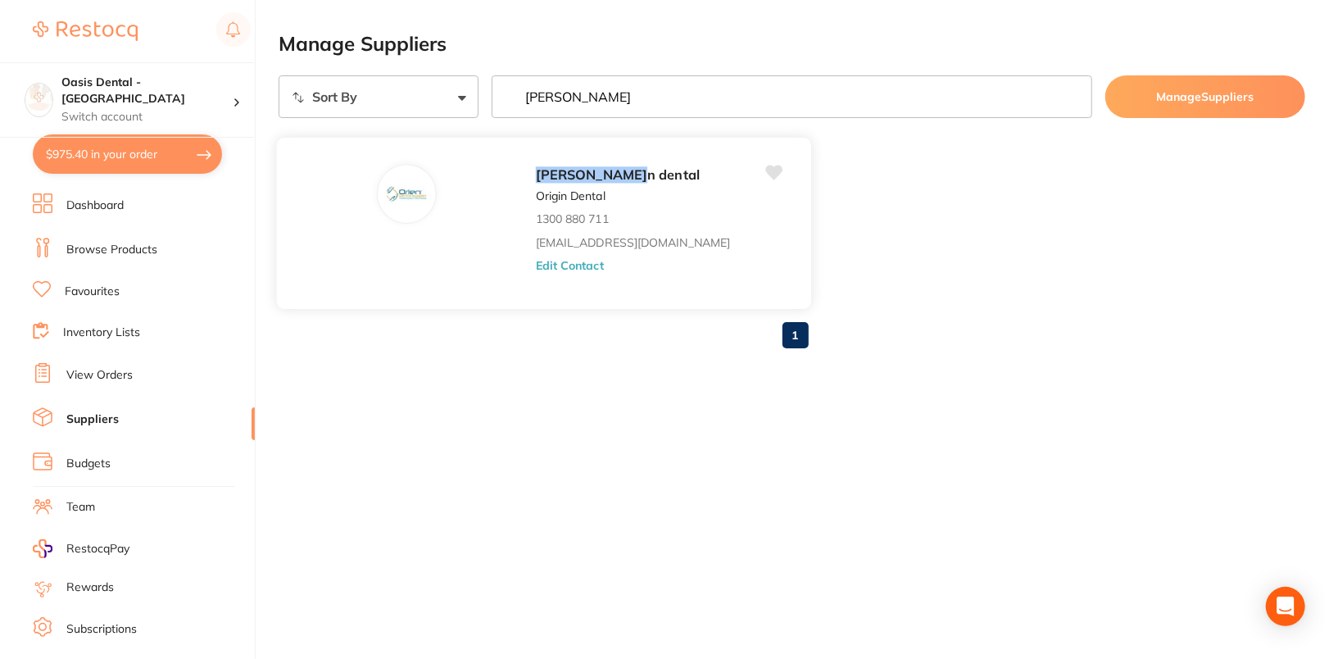
type input "orie"
click at [536, 263] on button "Edit Contact" at bounding box center [570, 265] width 68 height 13
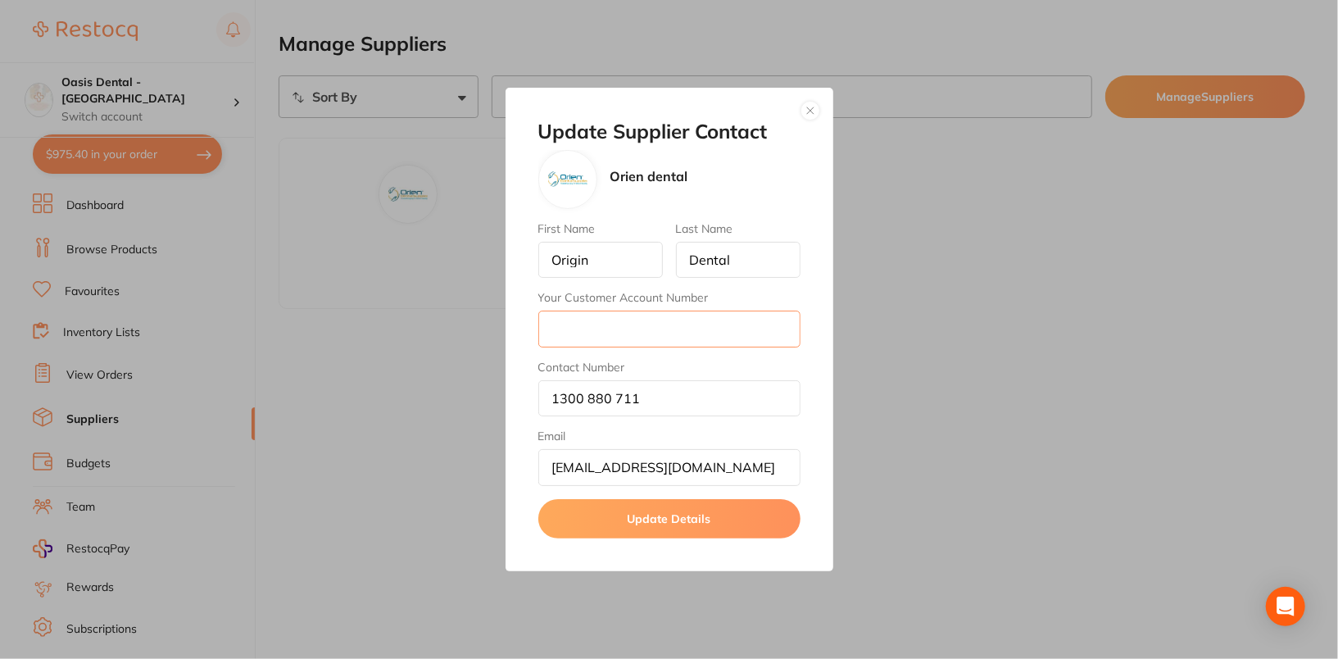
click at [696, 324] on input "Your Customer Account Number" at bounding box center [669, 329] width 262 height 36
paste input "vic2015"
type input "vic2015"
click at [668, 502] on button "Update Details" at bounding box center [669, 518] width 262 height 39
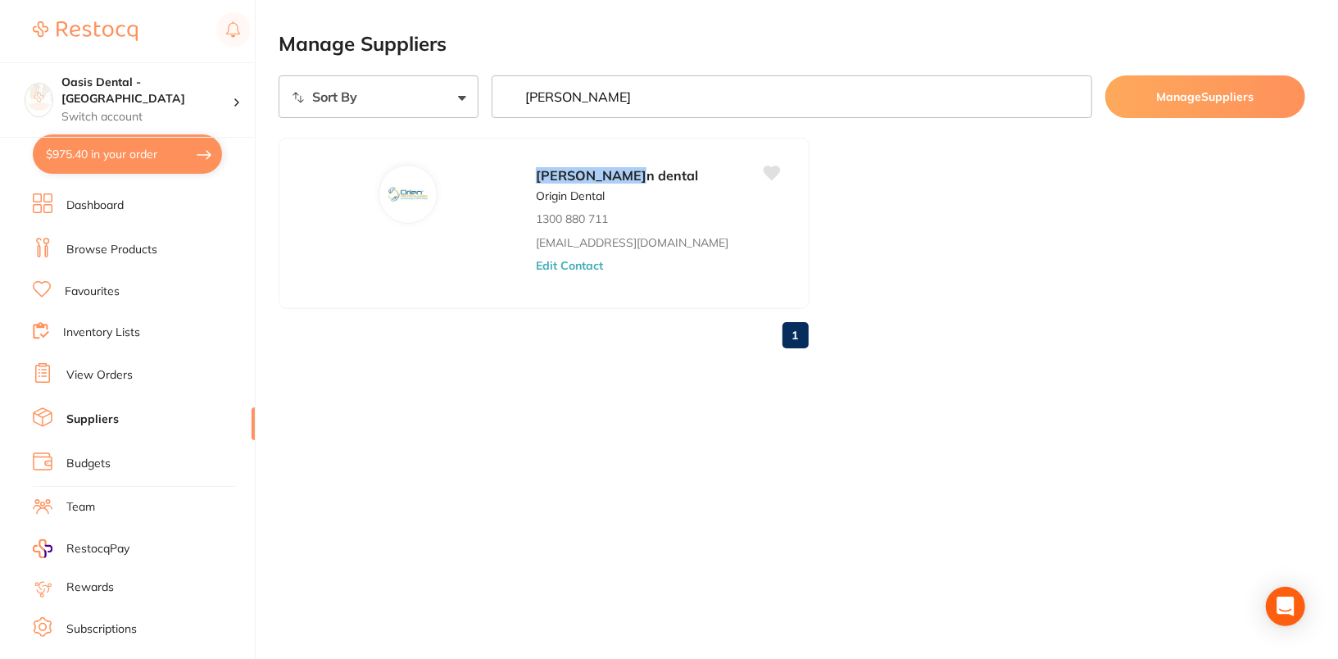
click at [632, 75] on input "orie" at bounding box center [792, 96] width 601 height 43
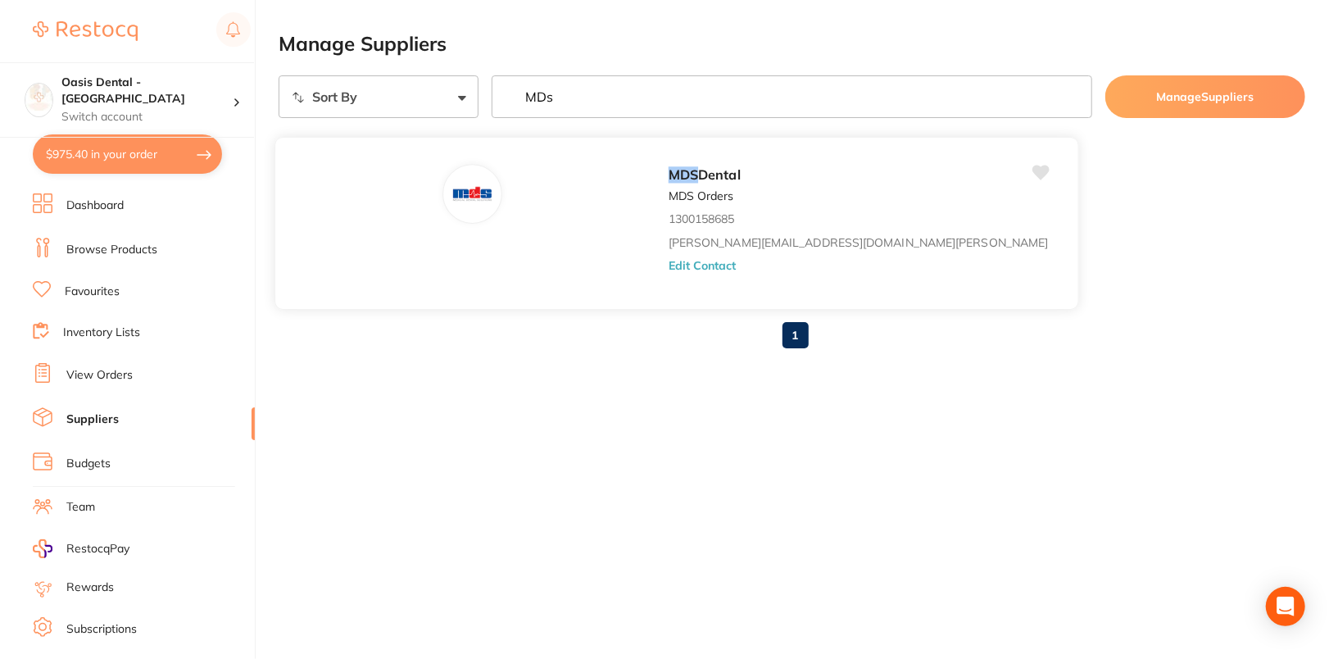
type input "MDs"
click at [669, 265] on button "Edit Contact" at bounding box center [703, 265] width 68 height 13
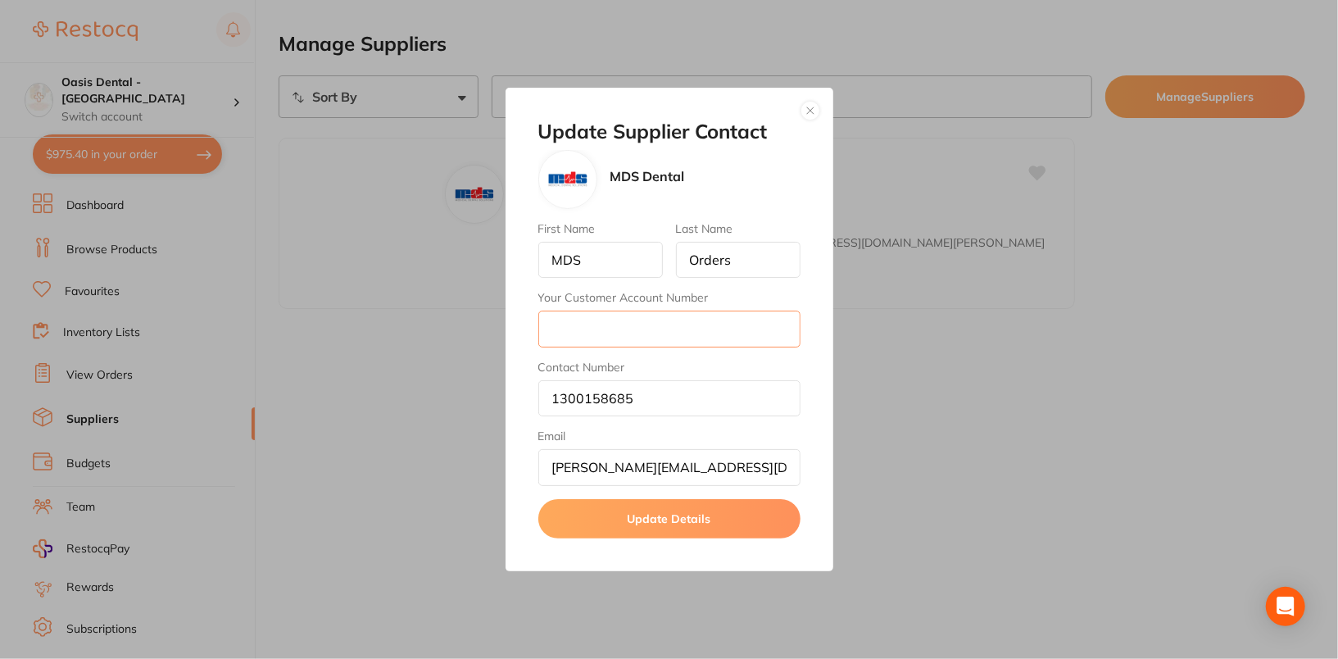
click at [676, 334] on input "Your Customer Account Number" at bounding box center [669, 329] width 262 height 36
paste input "8949"
type input "8949"
click at [701, 519] on button "Update Details" at bounding box center [669, 518] width 262 height 39
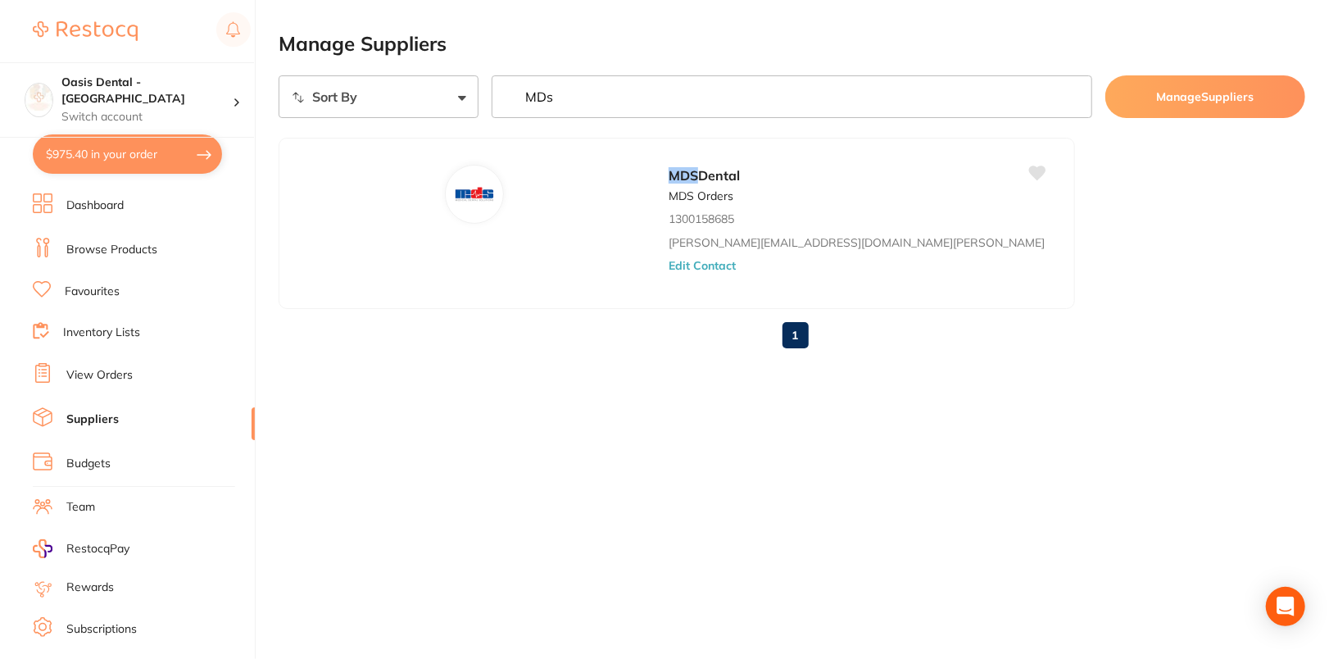
click at [860, 161] on ul "MDS Dental MDS Orders 1300158685 Lara@medicaldentalsolutions.com.au Edit Contact" at bounding box center [792, 223] width 1027 height 171
click at [95, 219] on ul "Dashboard Browse Products Favourites Inventory Lists View Orders Suppliers Budg…" at bounding box center [144, 475] width 222 height 565
click at [84, 205] on link "Dashboard" at bounding box center [94, 205] width 57 height 16
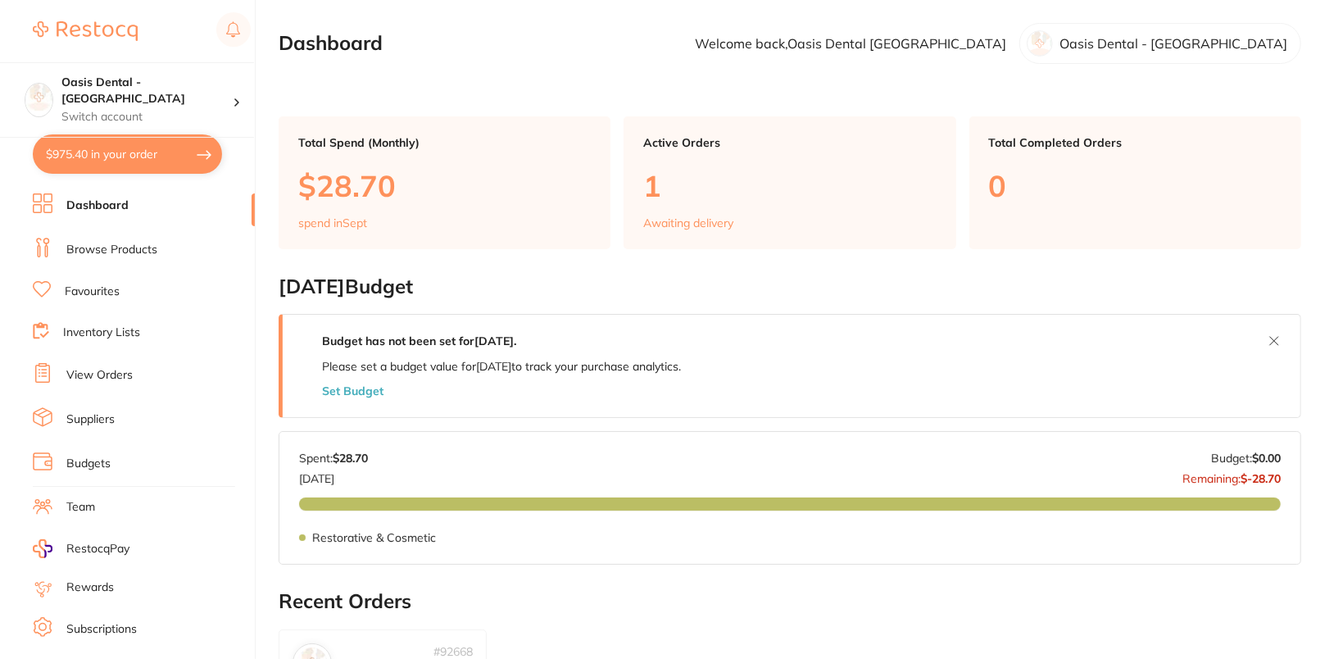
click at [115, 242] on link "Browse Products" at bounding box center [111, 250] width 91 height 16
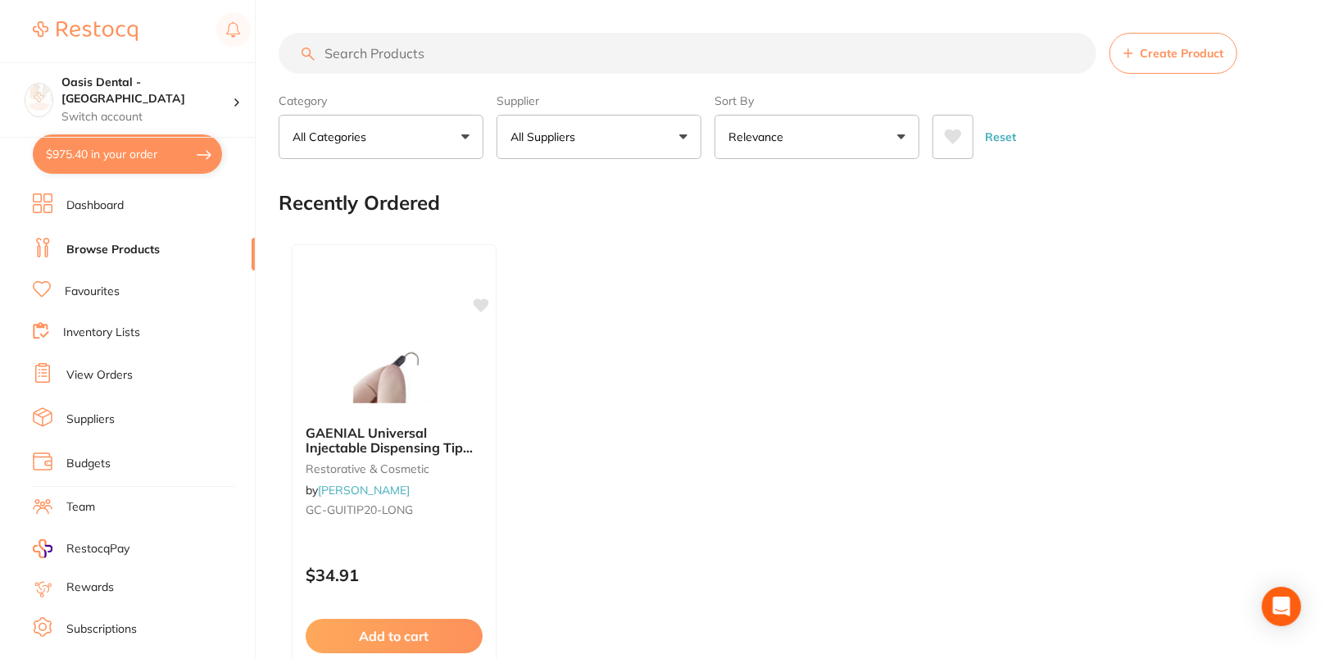
click at [596, 146] on button "All Suppliers" at bounding box center [598, 137] width 205 height 44
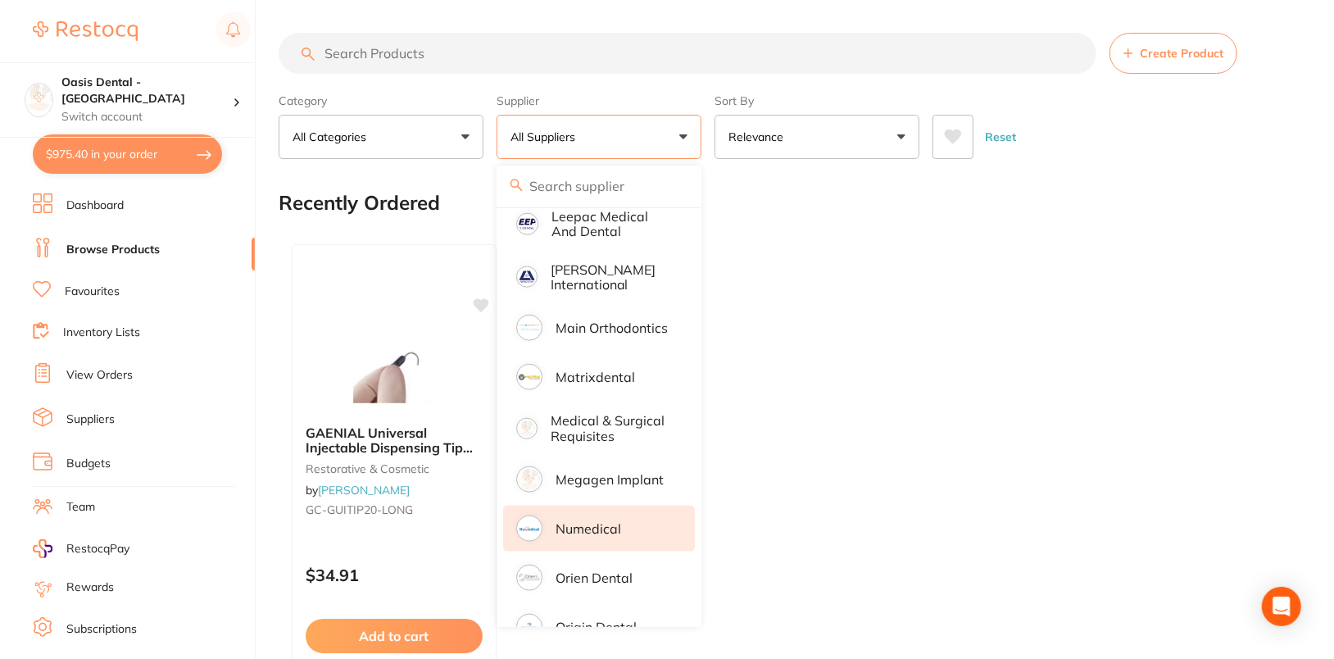
scroll to position [1087, 0]
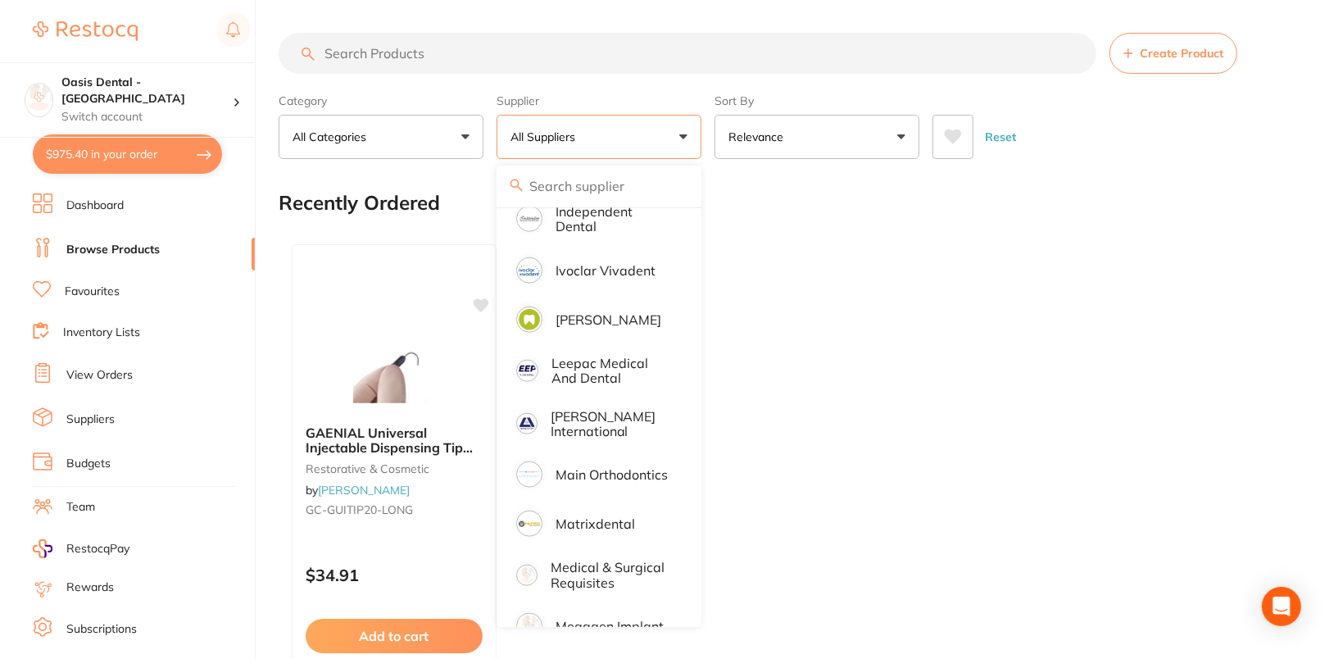
click at [829, 276] on div "GAENIAL Universal Injectable Dispensing Tip Long Needle x20 restorative & cosme…" at bounding box center [790, 479] width 1022 height 497
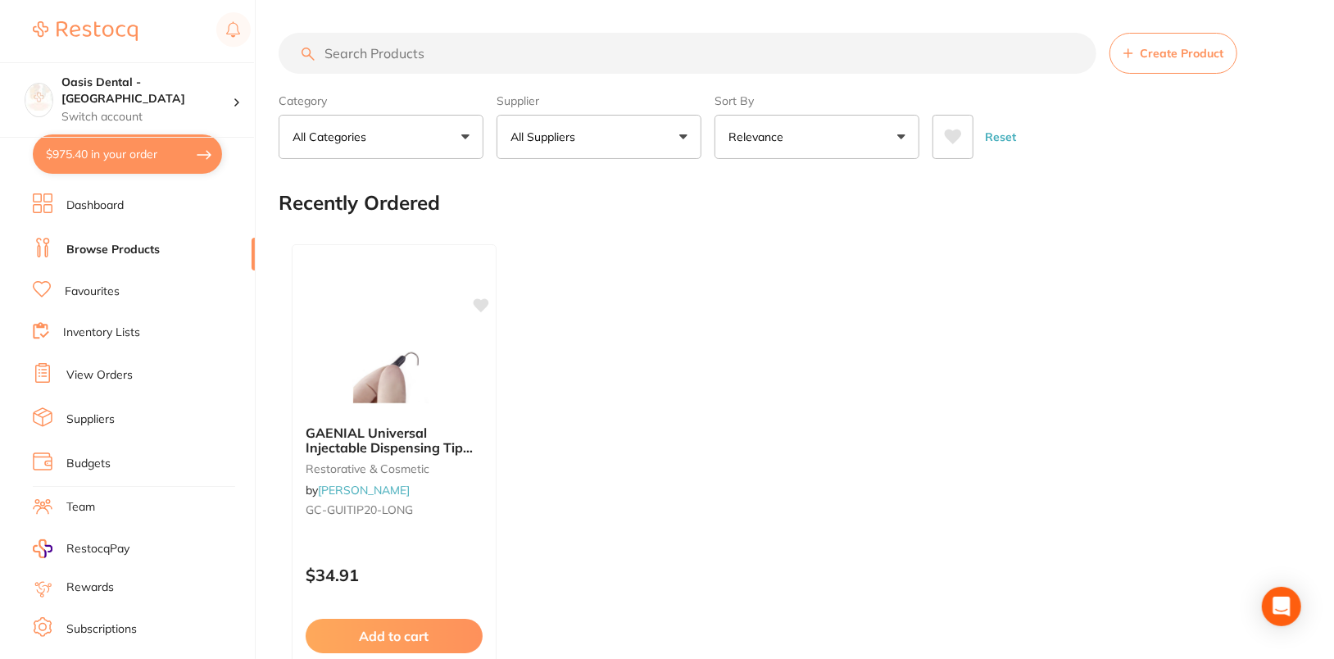
click at [627, 61] on input "search" at bounding box center [688, 53] width 818 height 41
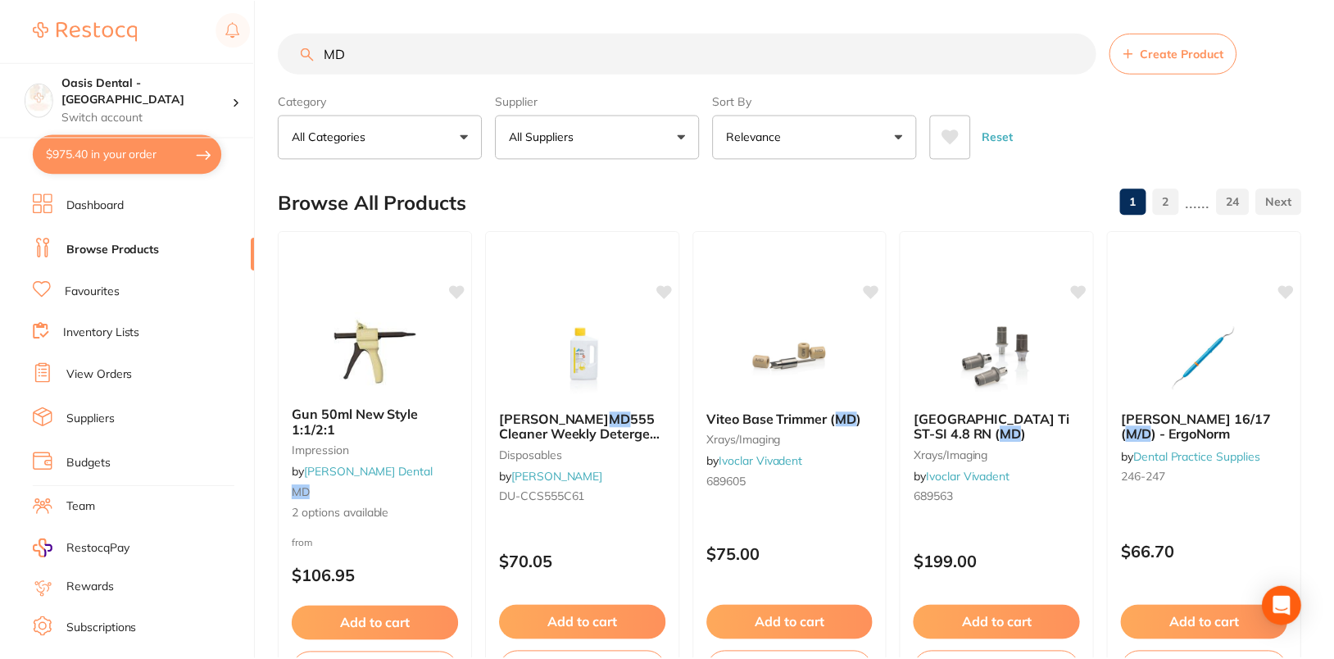
scroll to position [506, 0]
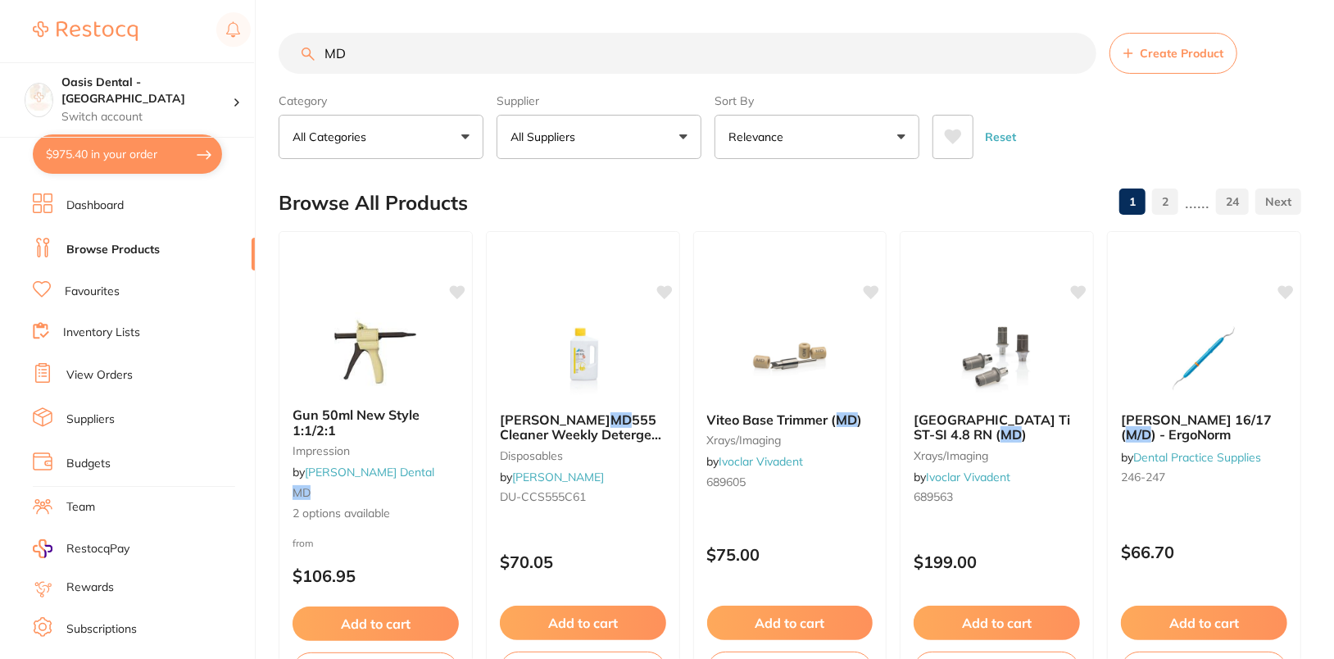
type input "MDS"
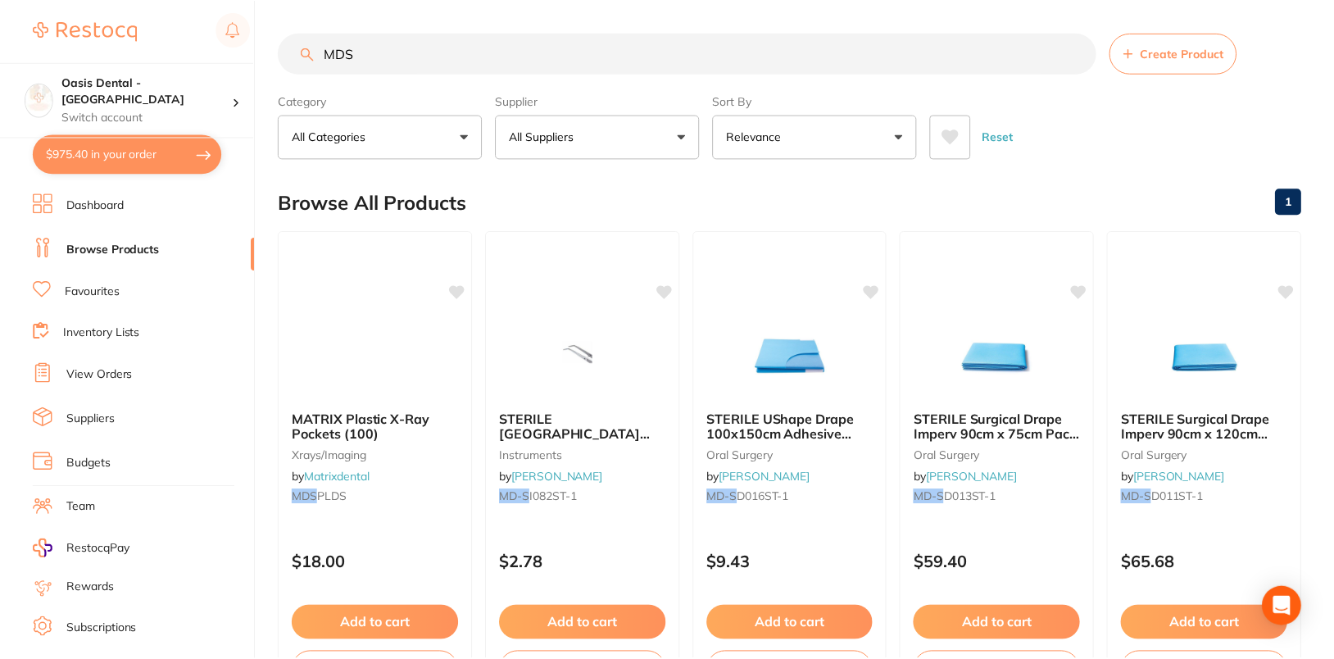
scroll to position [0, 0]
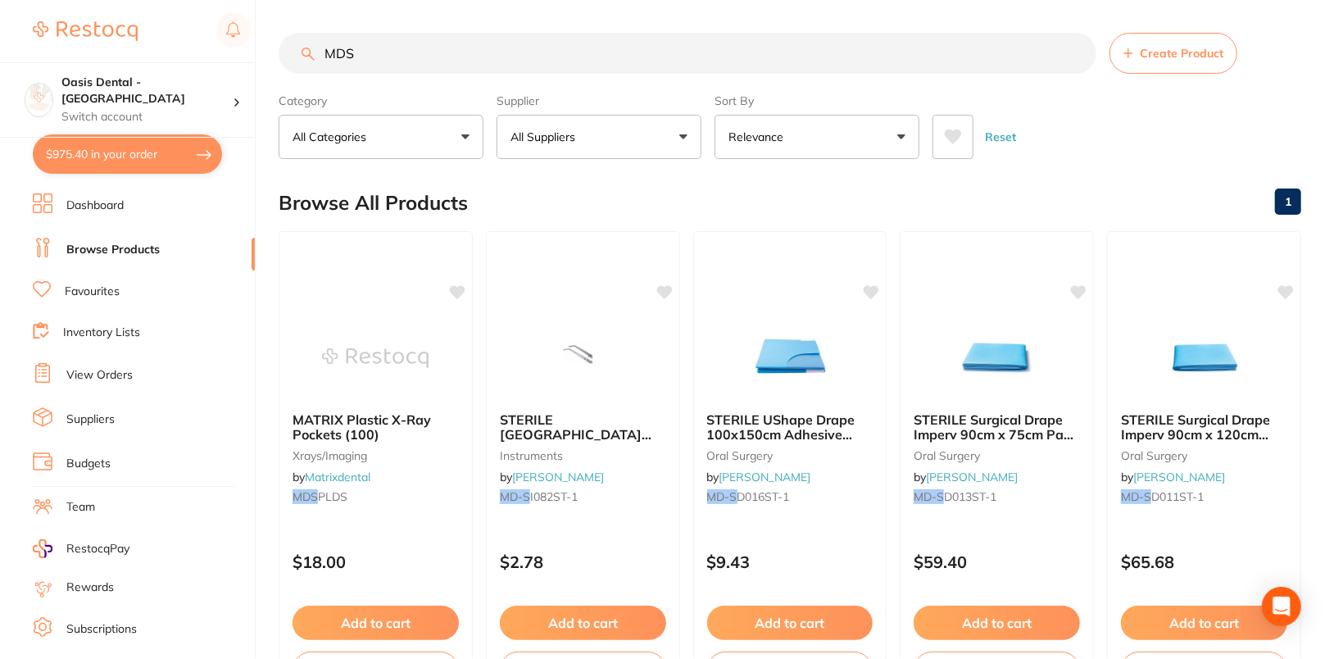
click at [1077, 54] on input "MDS" at bounding box center [688, 53] width 818 height 41
click at [687, 132] on button "All Suppliers" at bounding box center [598, 137] width 205 height 44
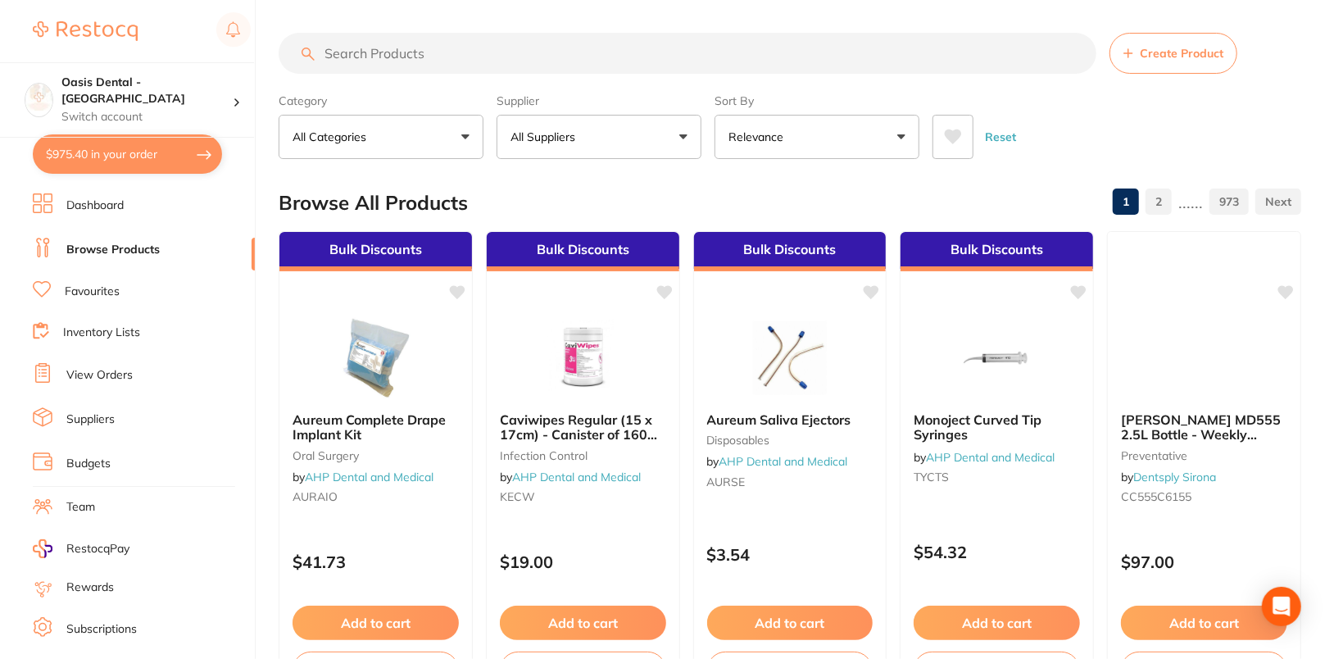
click at [668, 132] on button "All Suppliers" at bounding box center [598, 137] width 205 height 44
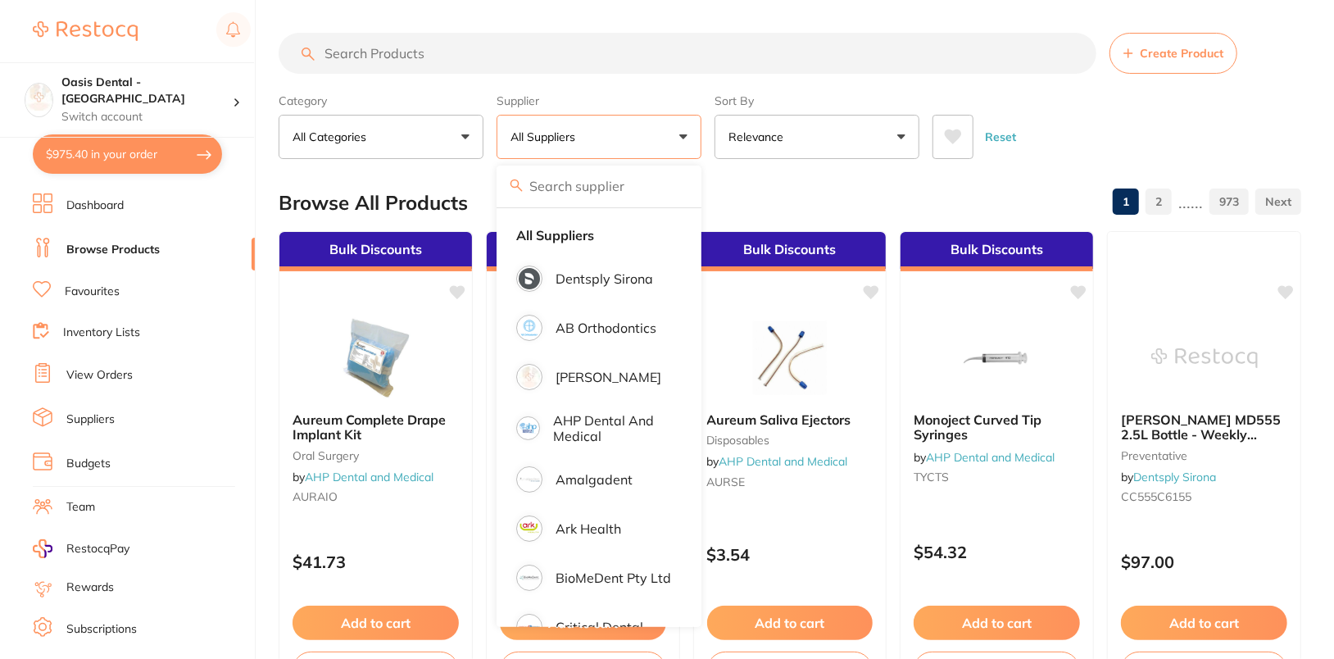
click at [592, 186] on input "search" at bounding box center [598, 185] width 205 height 41
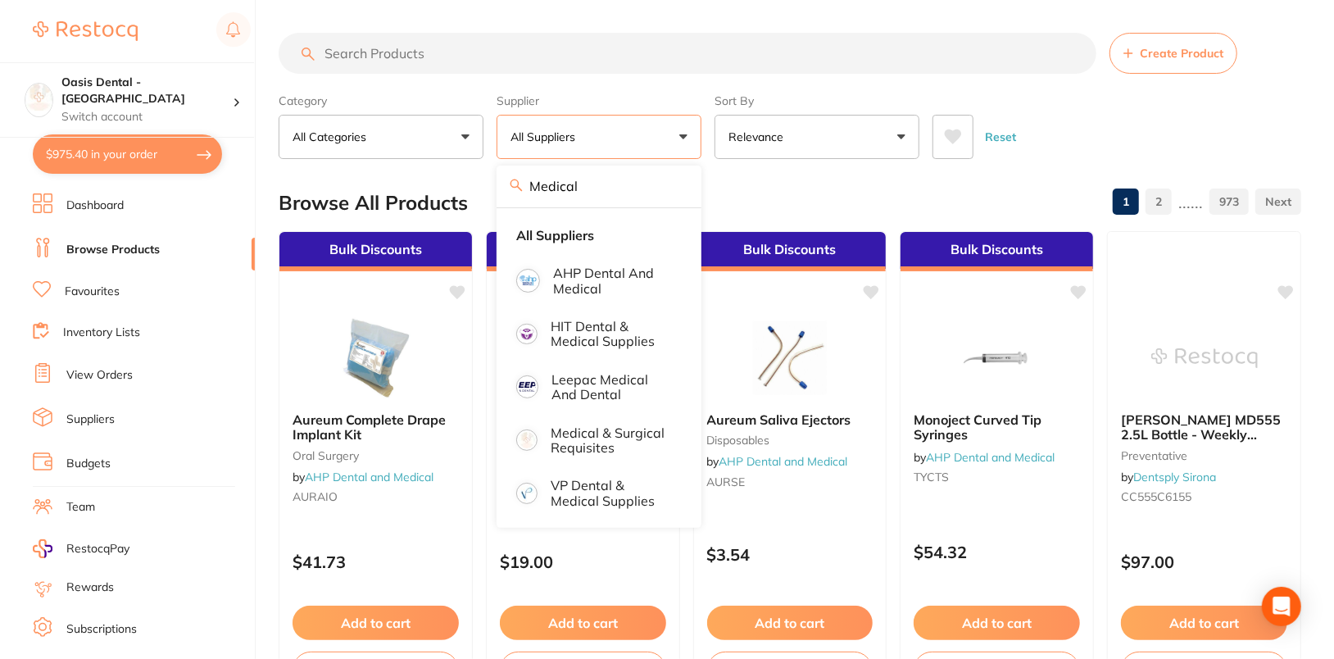
type input "Medical"
click at [112, 248] on link "Browse Products" at bounding box center [112, 250] width 93 height 16
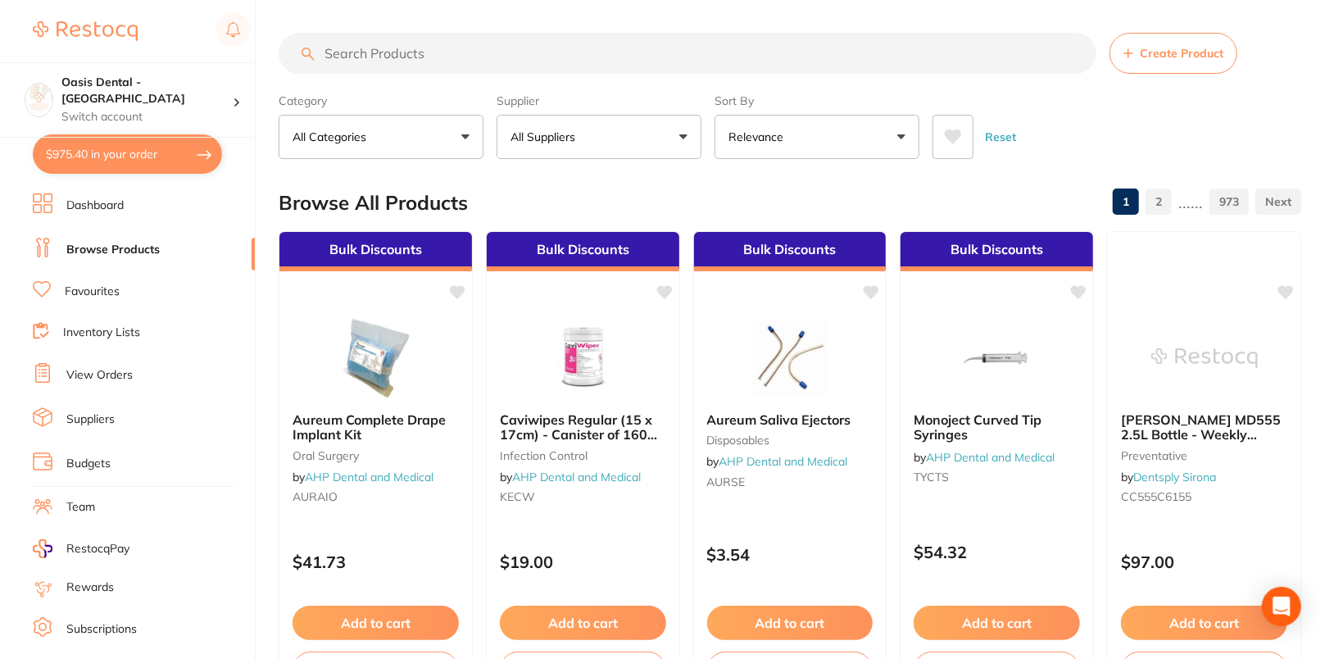
click at [97, 419] on link "Suppliers" at bounding box center [90, 419] width 48 height 16
